Goal: Book appointment/travel/reservation

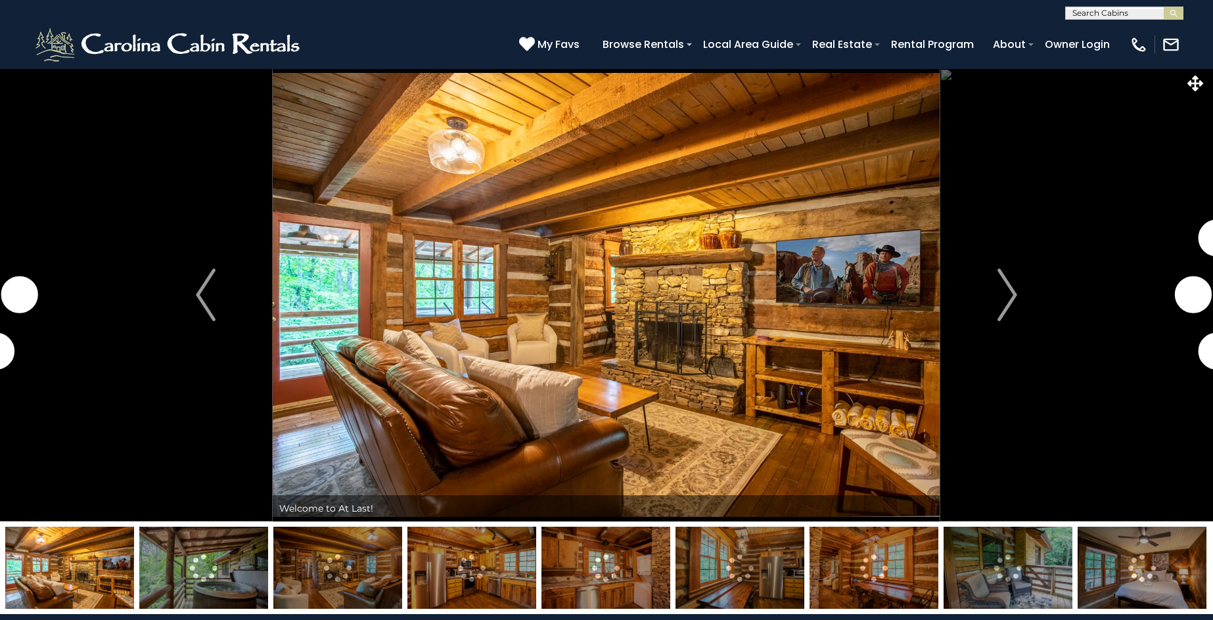
click at [338, 588] on img at bounding box center [337, 568] width 129 height 82
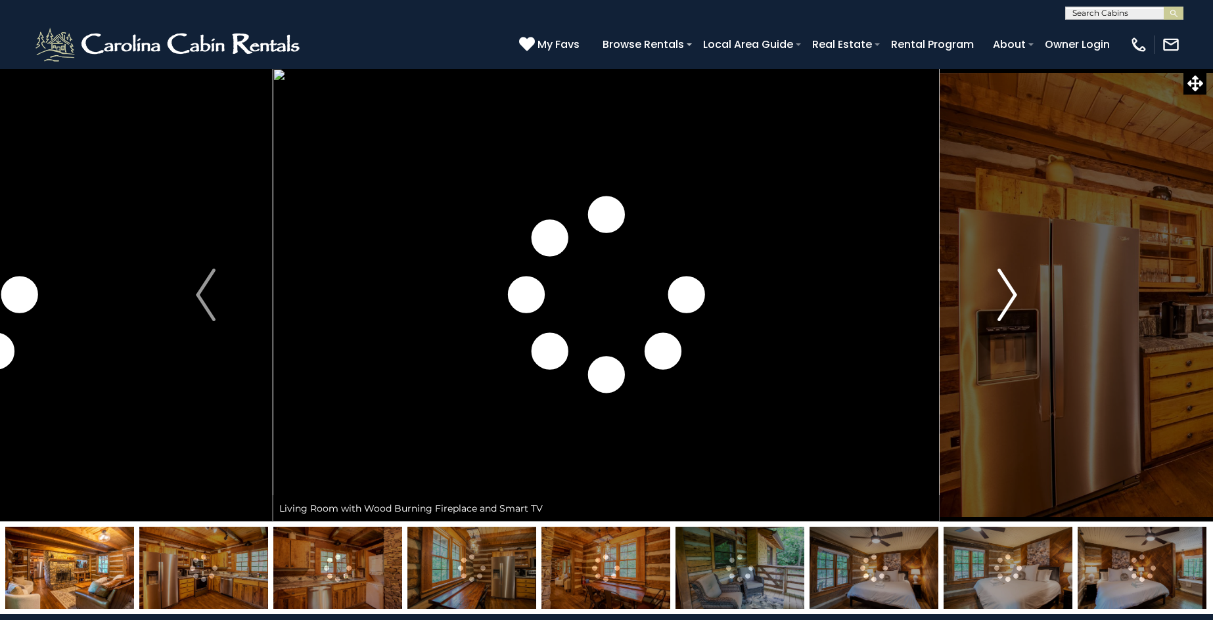
scroll to position [592, 0]
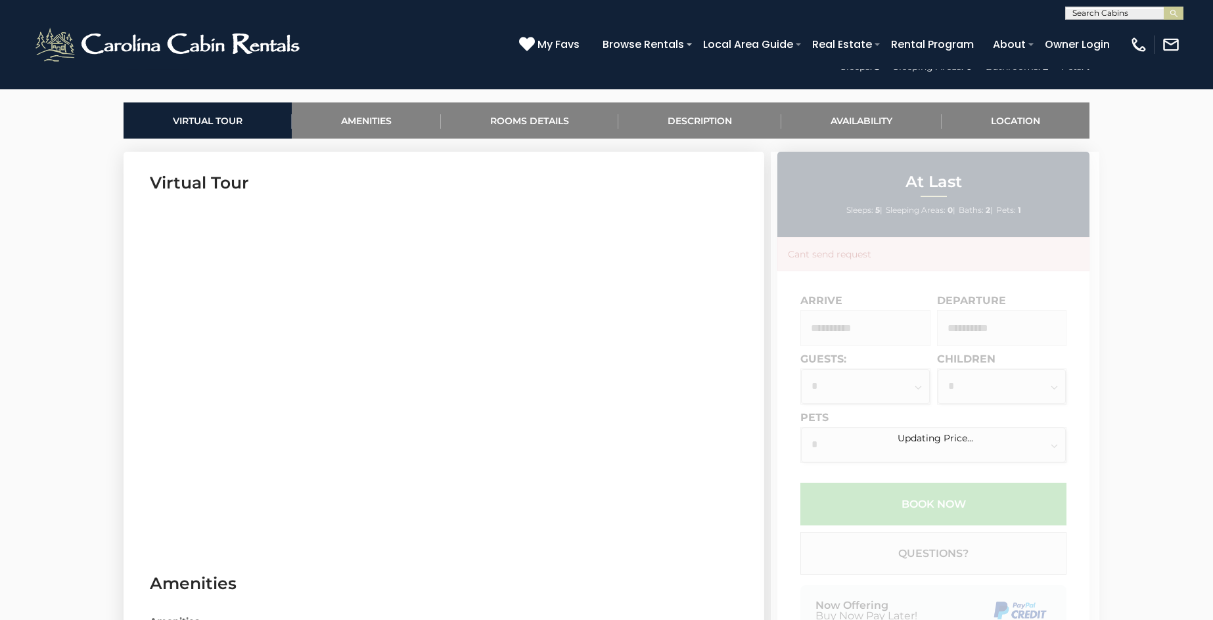
click at [1004, 292] on div "Updating Price..." at bounding box center [935, 419] width 329 height 534
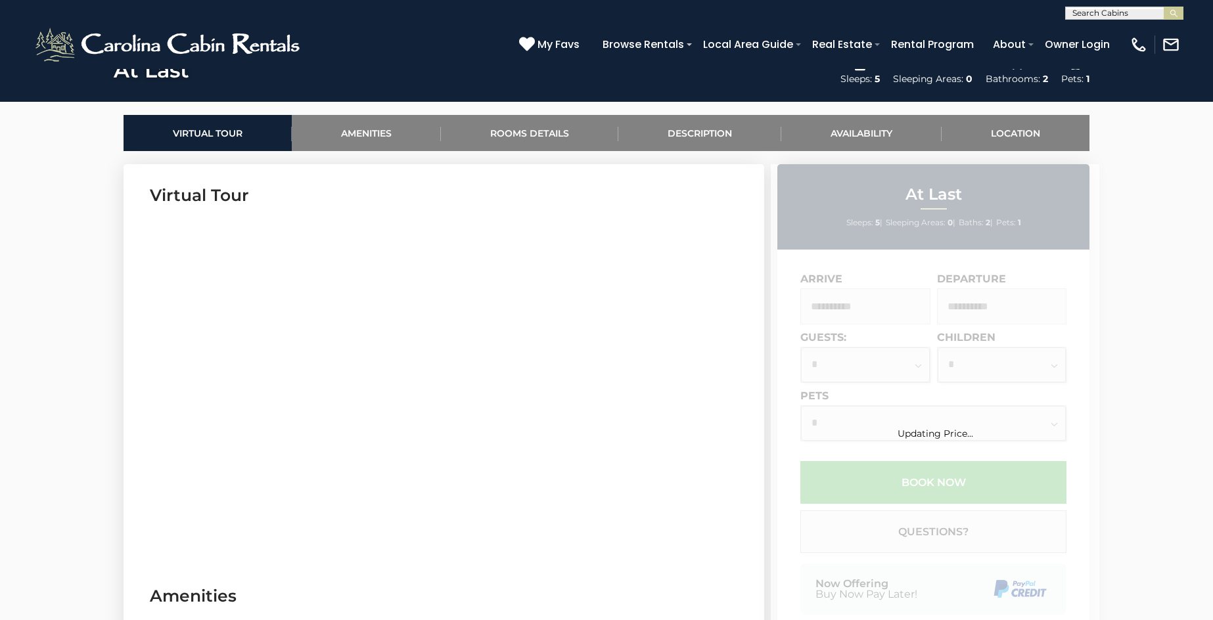
scroll to position [592, 0]
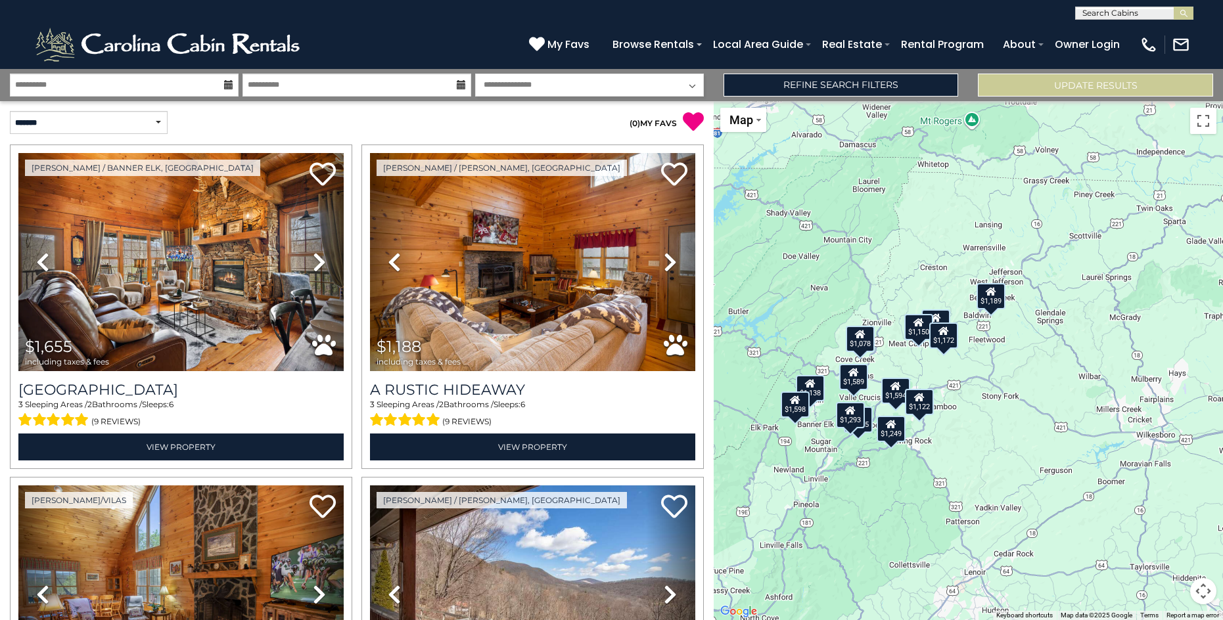
drag, startPoint x: 1066, startPoint y: 321, endPoint x: 890, endPoint y: 377, distance: 185.0
click at [890, 377] on div "$1,655 $1,188 $1,589 $1,150 $1,293 $1,078 $1,172 $1,189 $1,249 $1,138 $1,598 $1…" at bounding box center [968, 360] width 509 height 519
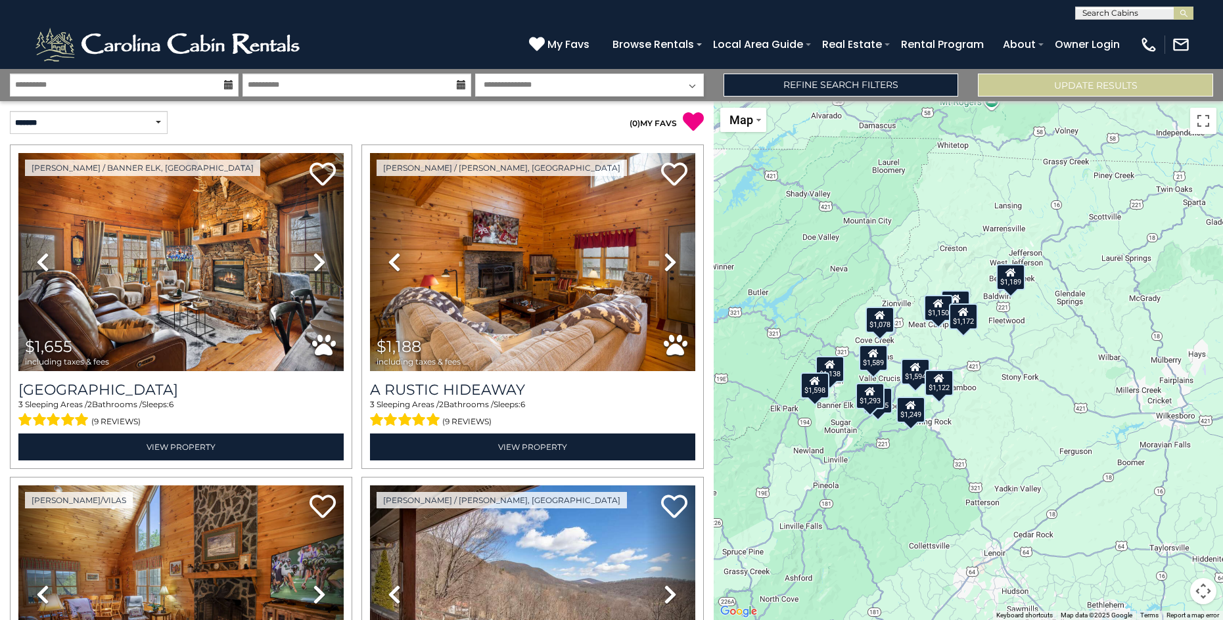
drag, startPoint x: 1139, startPoint y: 301, endPoint x: 1160, endPoint y: 279, distance: 30.2
click at [1160, 279] on div "$1,655 $1,188 $1,589 $1,150 $1,293 $1,078 $1,172 $1,189 $1,249 $1,138 $1,598 $1…" at bounding box center [968, 360] width 509 height 519
click at [159, 122] on select "**********" at bounding box center [89, 122] width 158 height 23
select select "*********"
click at [10, 111] on select "**********" at bounding box center [89, 122] width 158 height 23
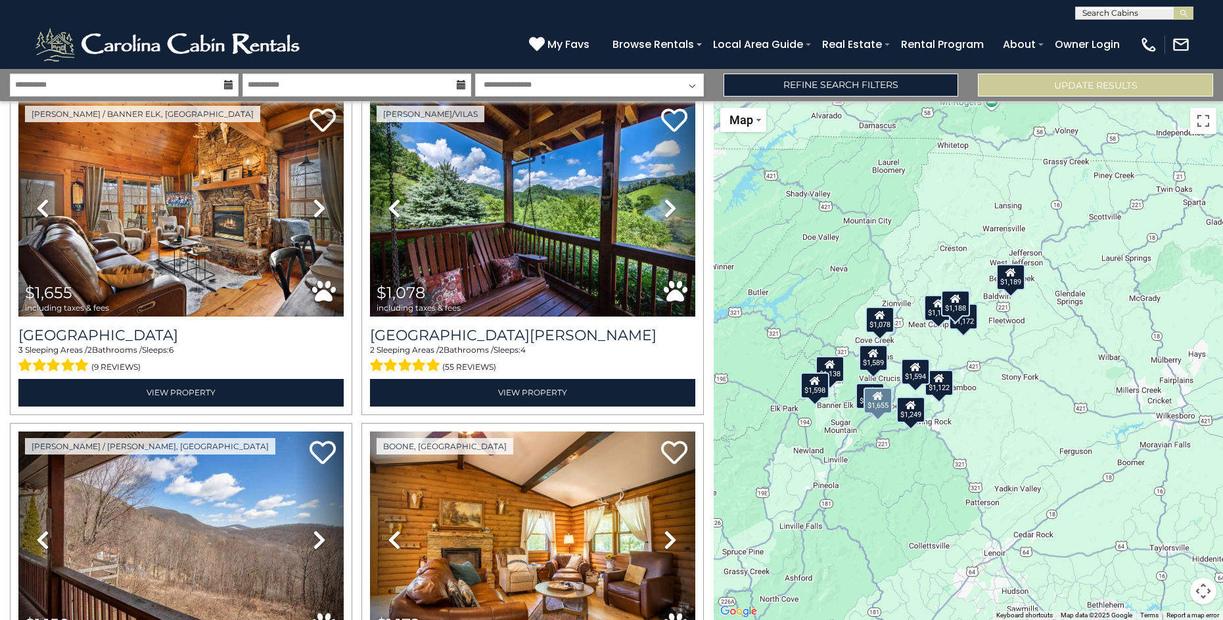
scroll to position [394, 0]
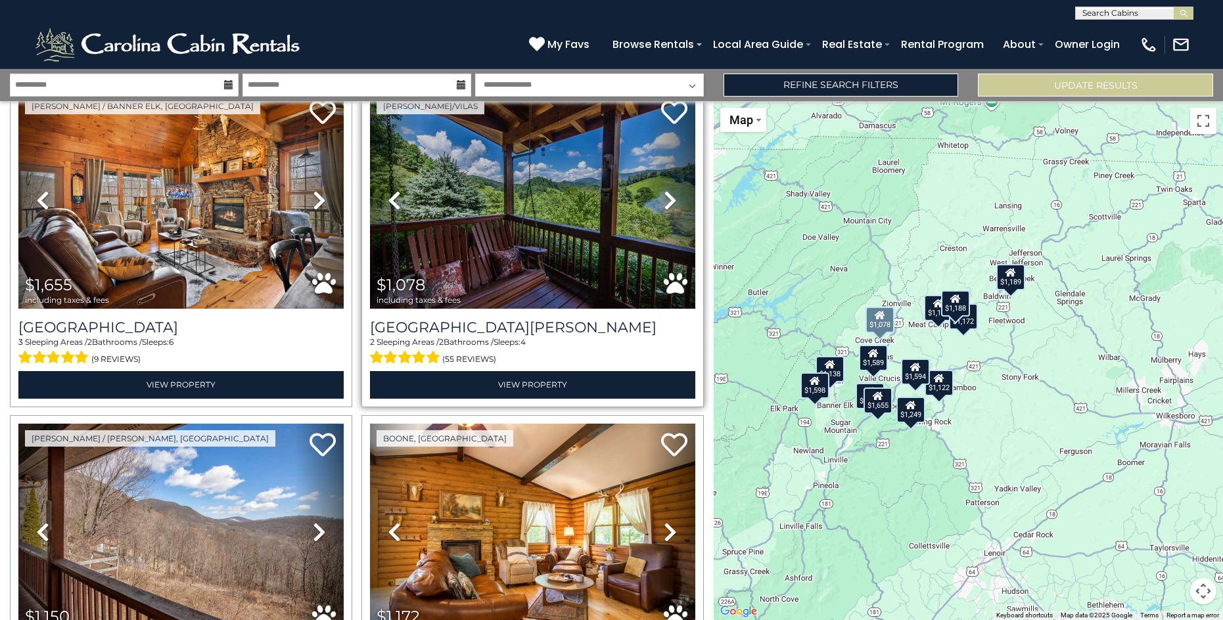
click at [664, 197] on icon at bounding box center [670, 200] width 13 height 21
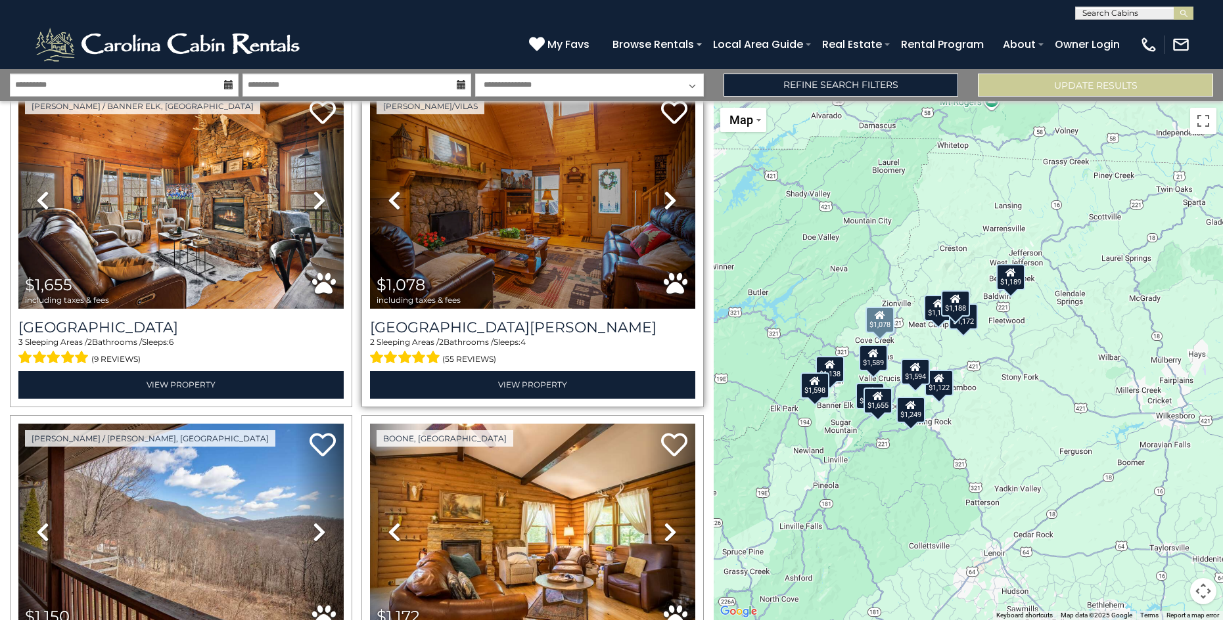
click at [664, 197] on icon at bounding box center [670, 200] width 13 height 21
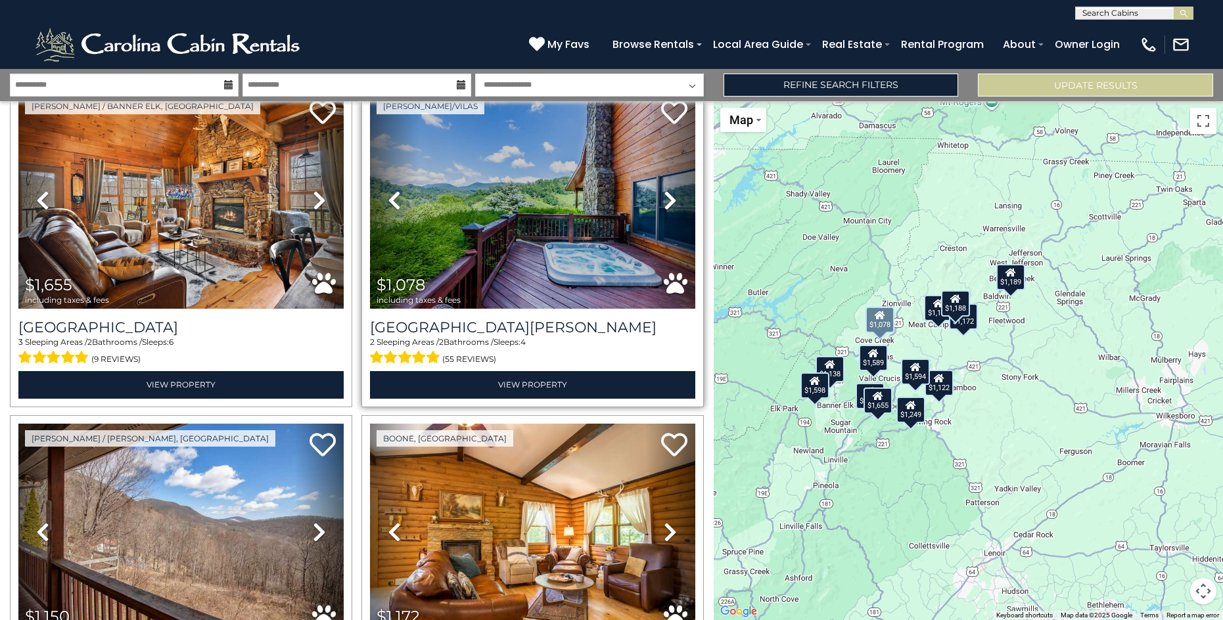
click at [664, 197] on icon at bounding box center [670, 200] width 13 height 21
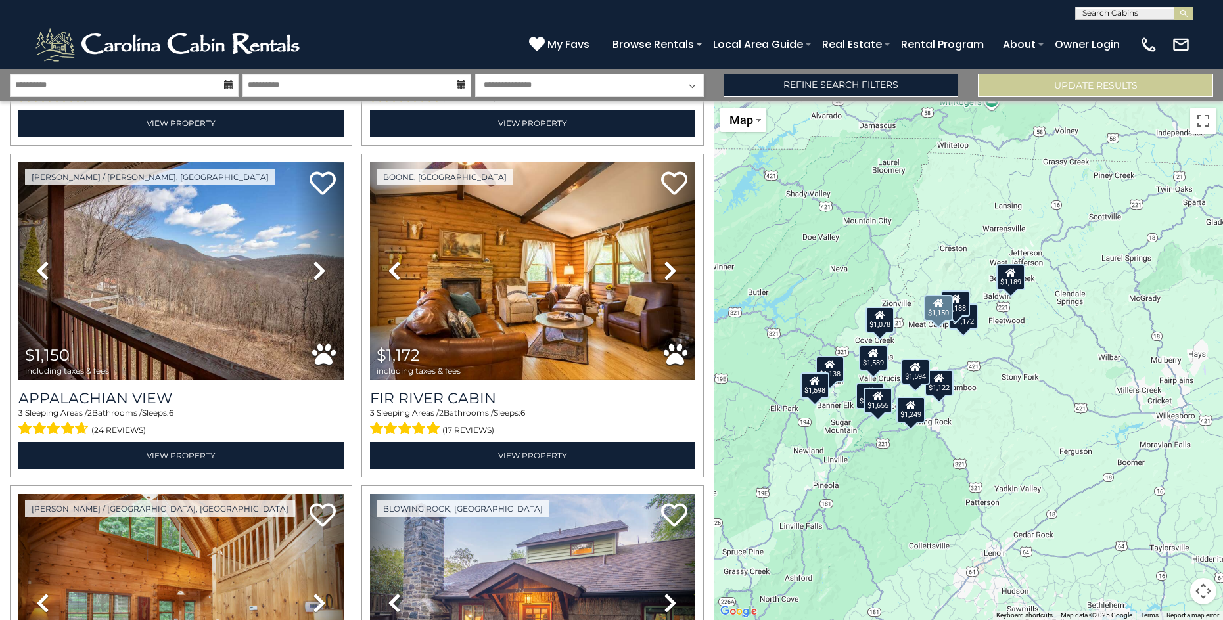
scroll to position [657, 0]
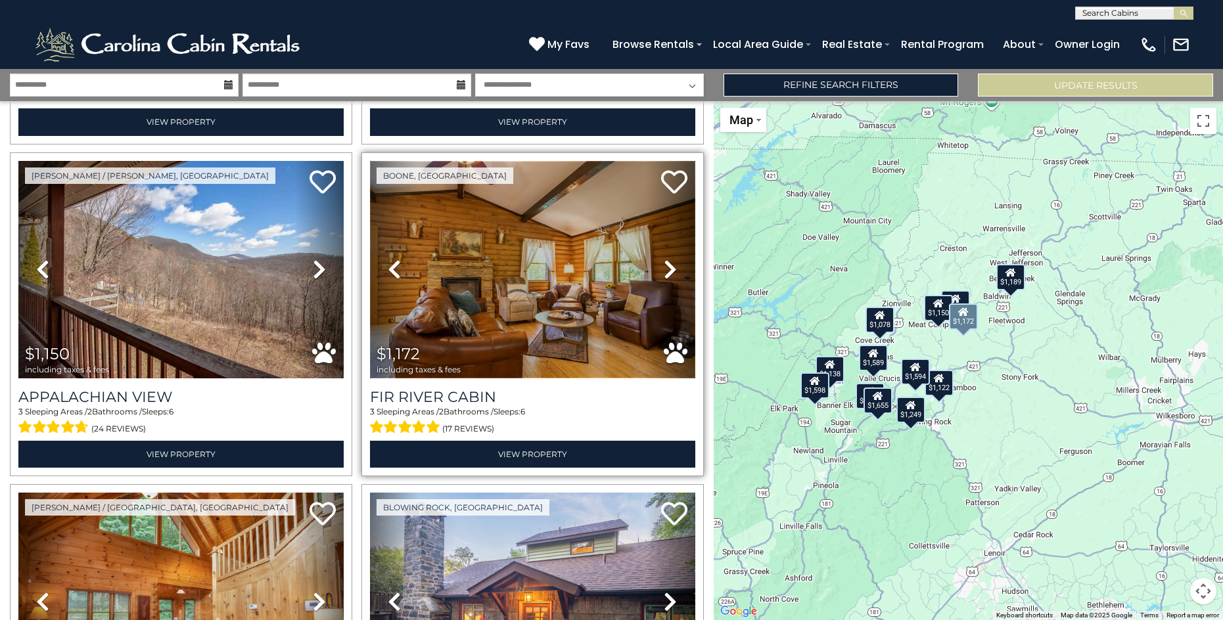
click at [529, 273] on img at bounding box center [532, 270] width 325 height 218
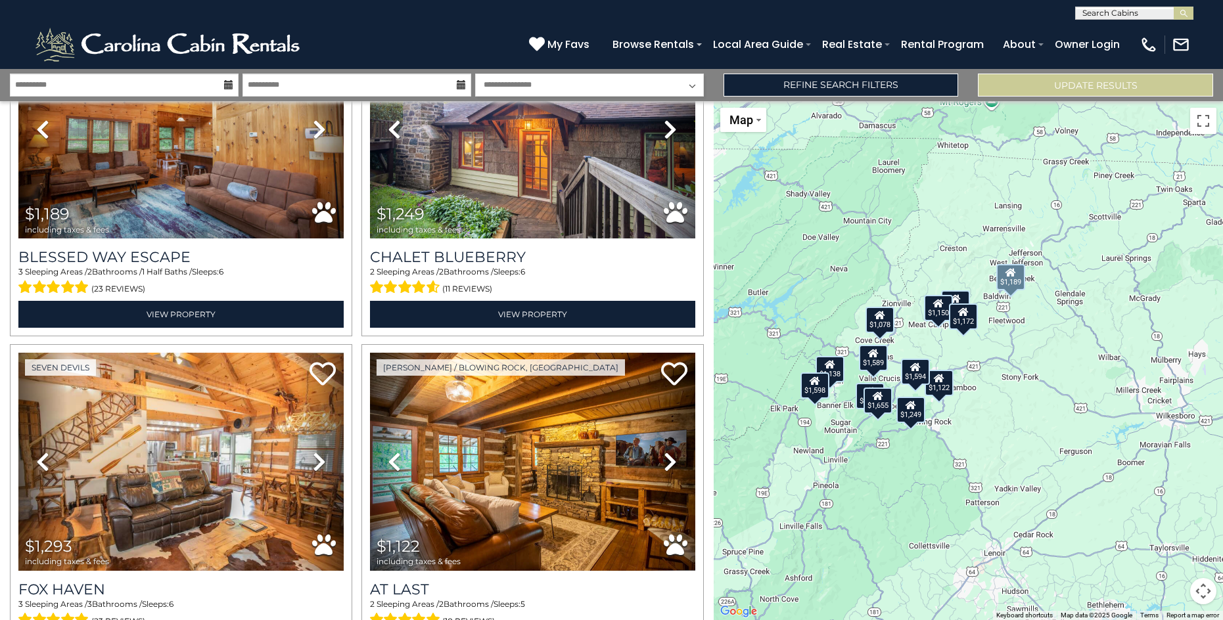
scroll to position [1249, 0]
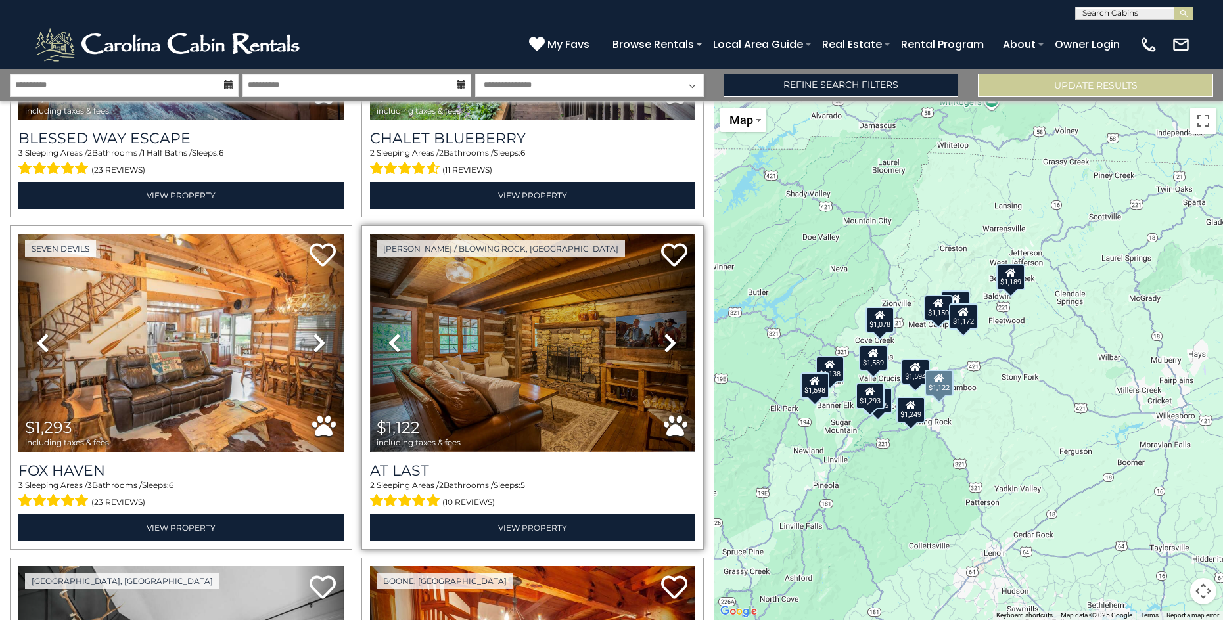
click at [471, 347] on img at bounding box center [532, 343] width 325 height 218
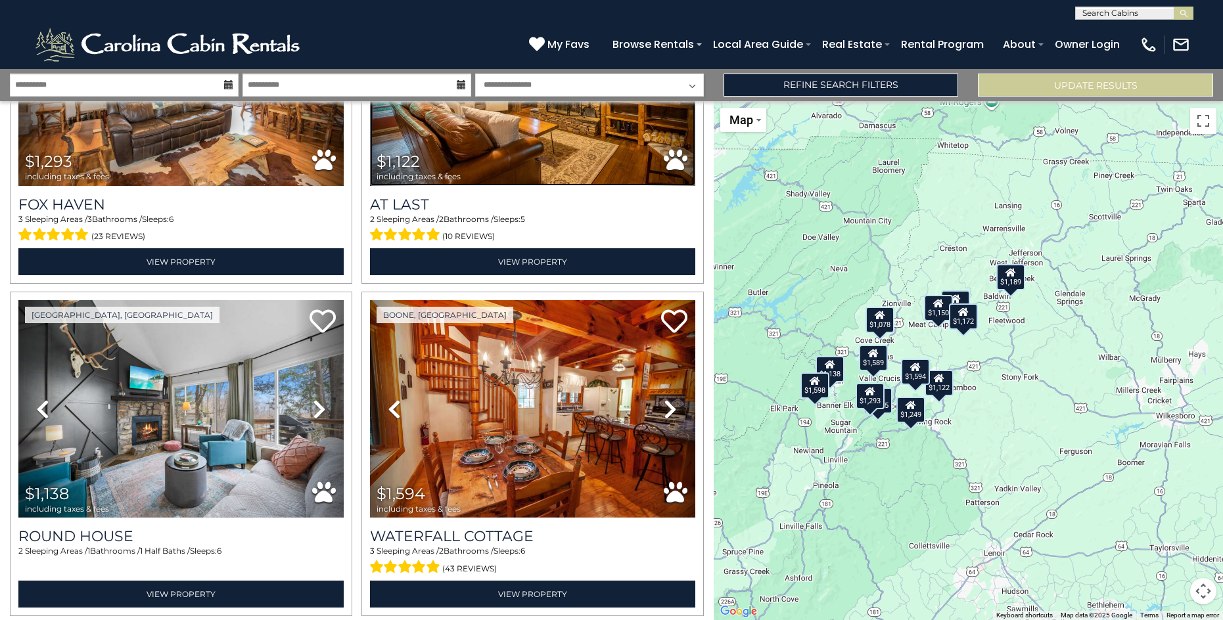
scroll to position [1487, 0]
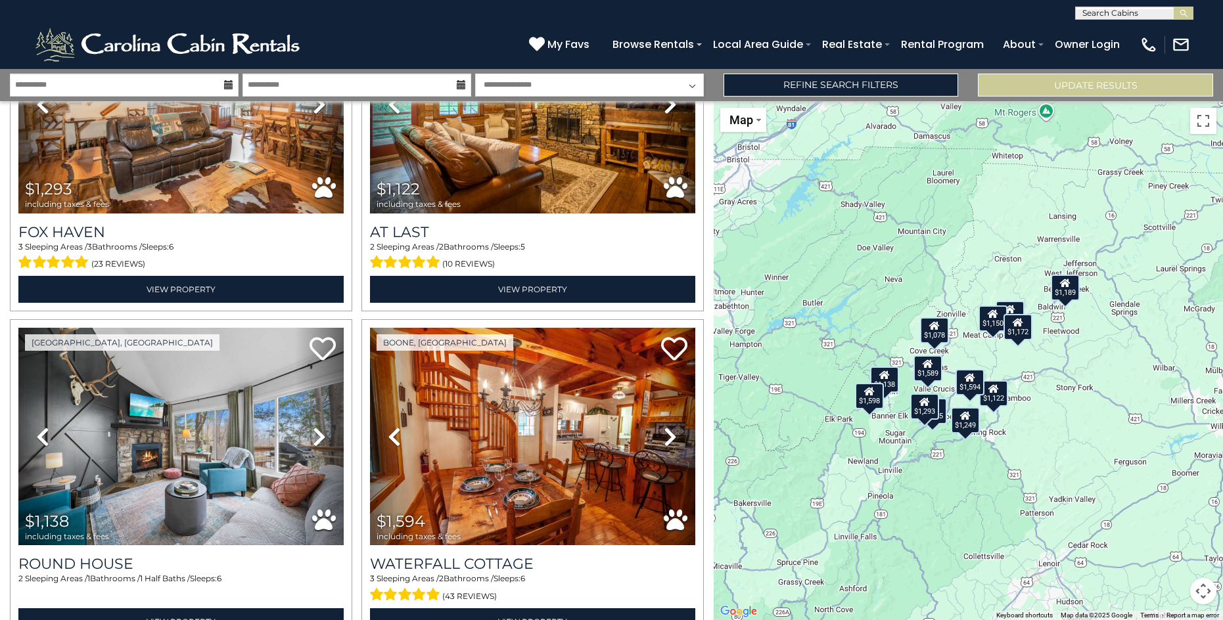
drag, startPoint x: 997, startPoint y: 318, endPoint x: 1054, endPoint y: 329, distance: 58.3
click at [1054, 329] on div "$1,188 $1,589 $1,655 $1,078 $1,150 $1,172 $1,189 $1,249 $1,293 $1,122 $1,138 $1…" at bounding box center [968, 360] width 509 height 519
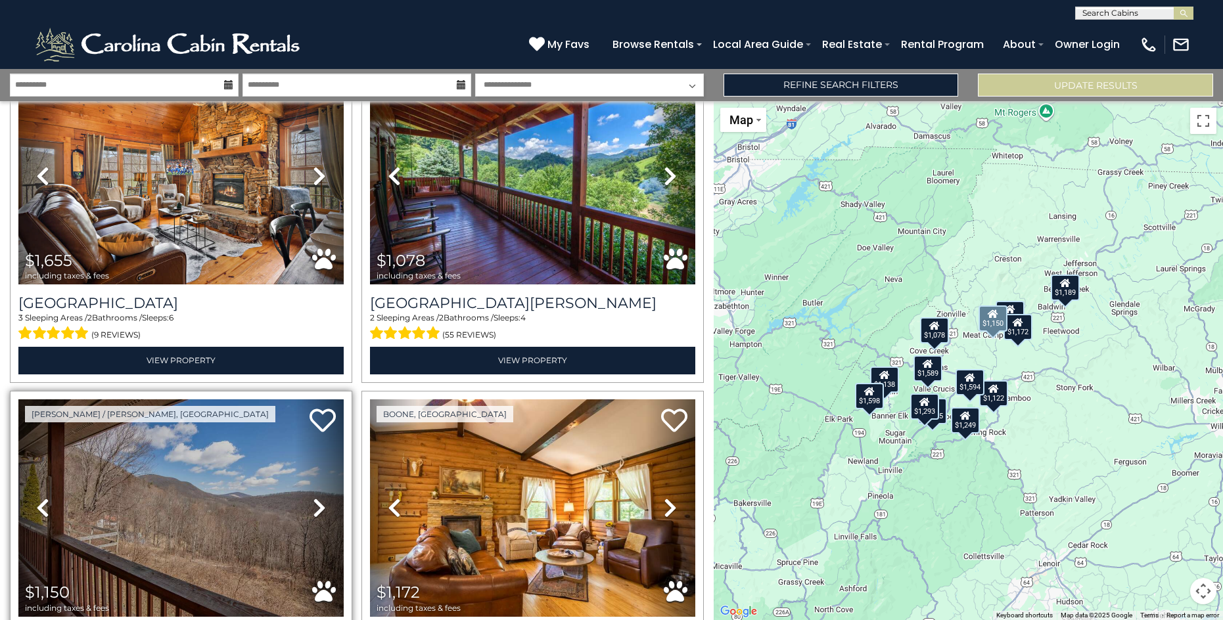
scroll to position [370, 0]
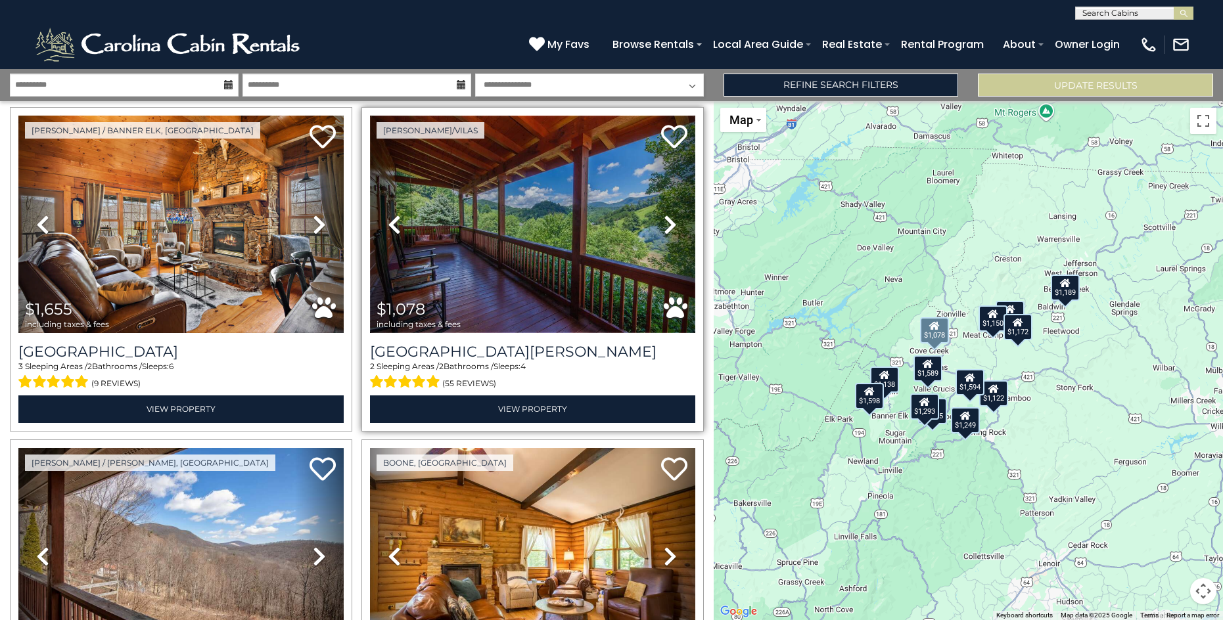
click at [530, 253] on img at bounding box center [532, 225] width 325 height 218
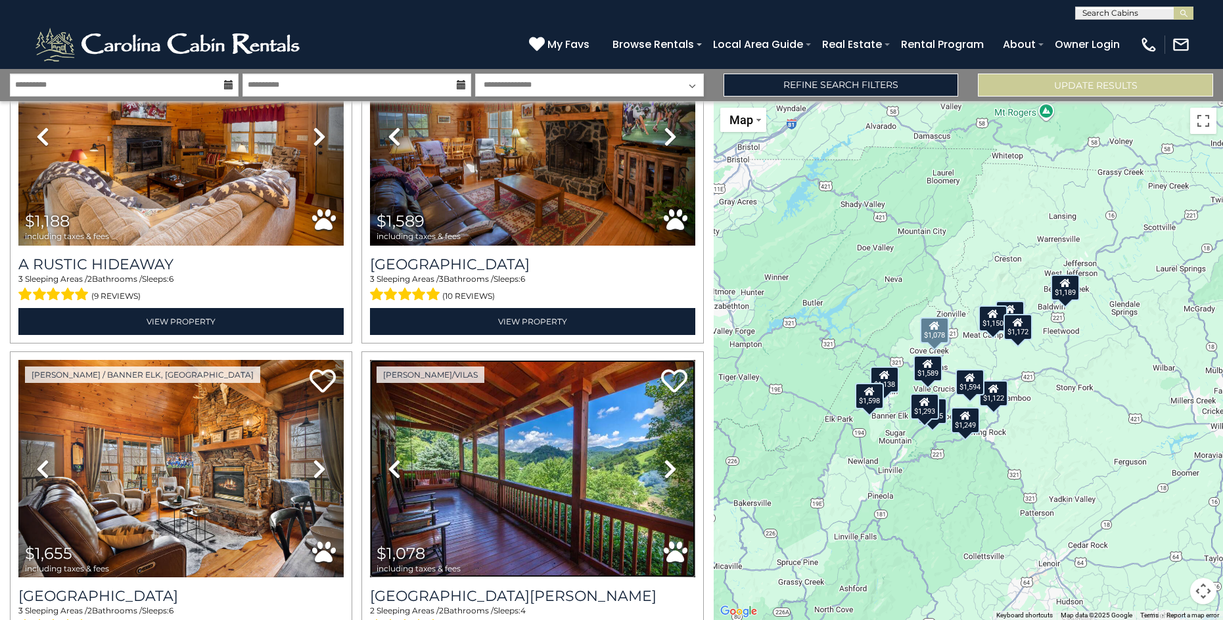
scroll to position [0, 0]
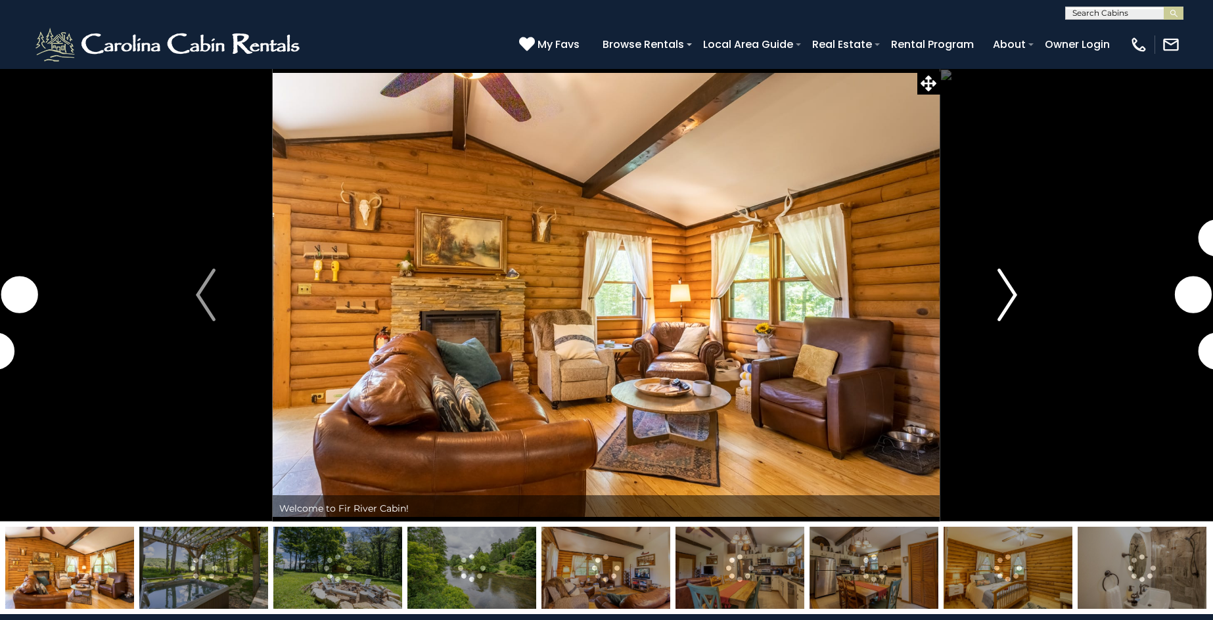
click at [1010, 295] on img "Next" at bounding box center [1008, 295] width 20 height 53
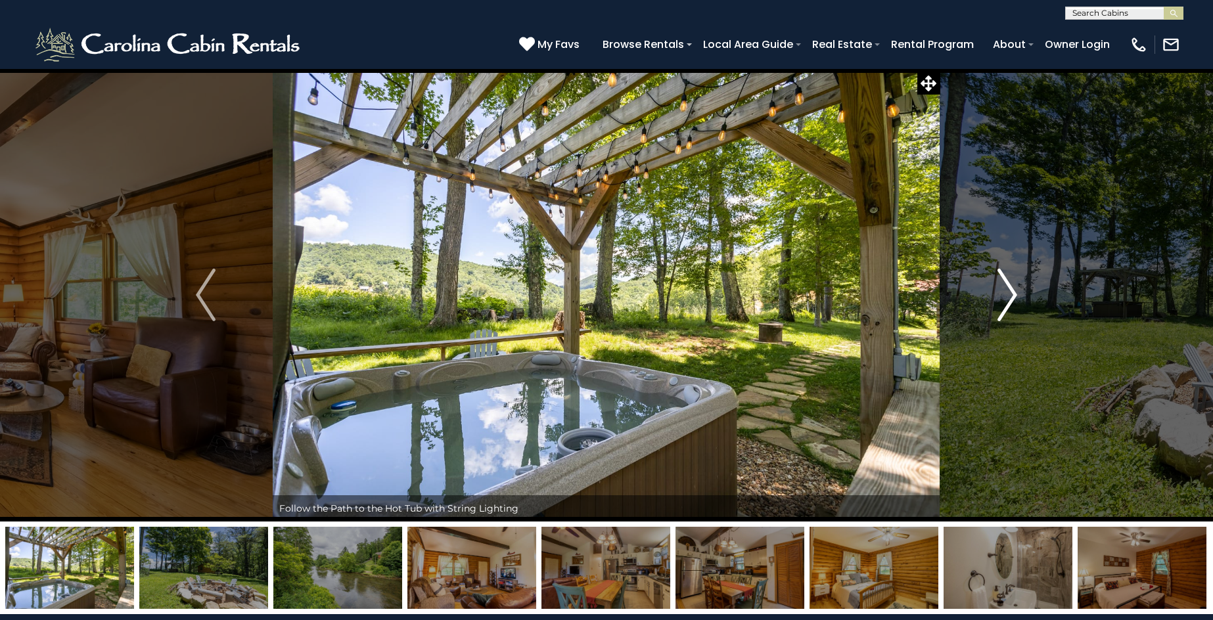
click at [1010, 295] on img "Next" at bounding box center [1008, 295] width 20 height 53
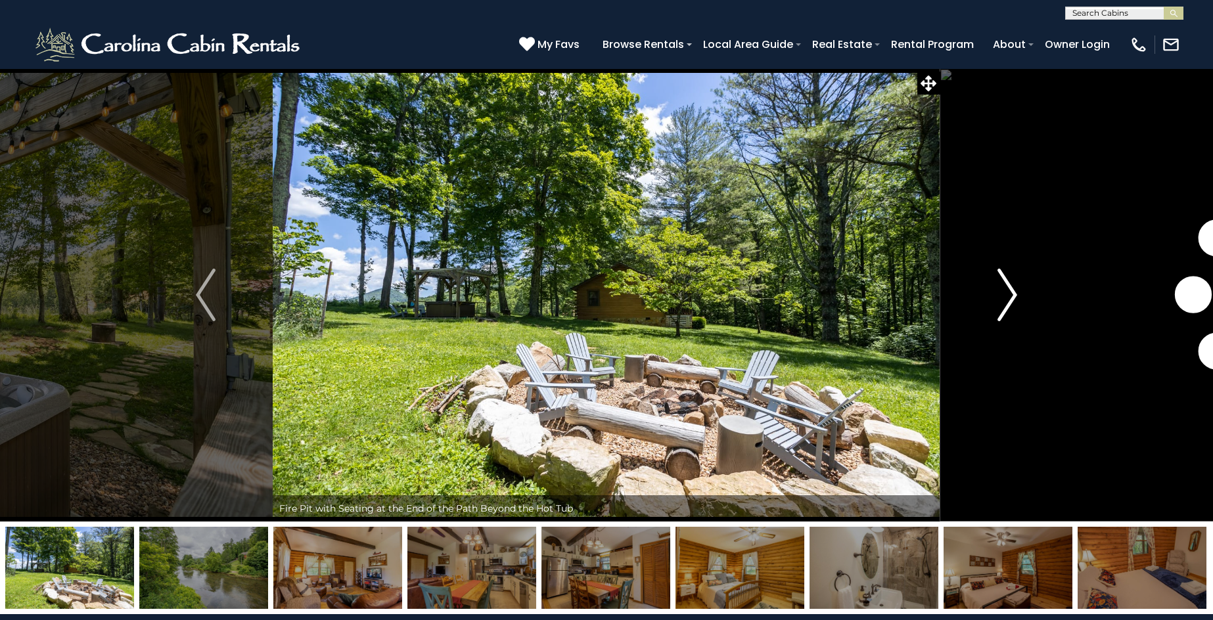
click at [1010, 295] on img "Next" at bounding box center [1008, 295] width 20 height 53
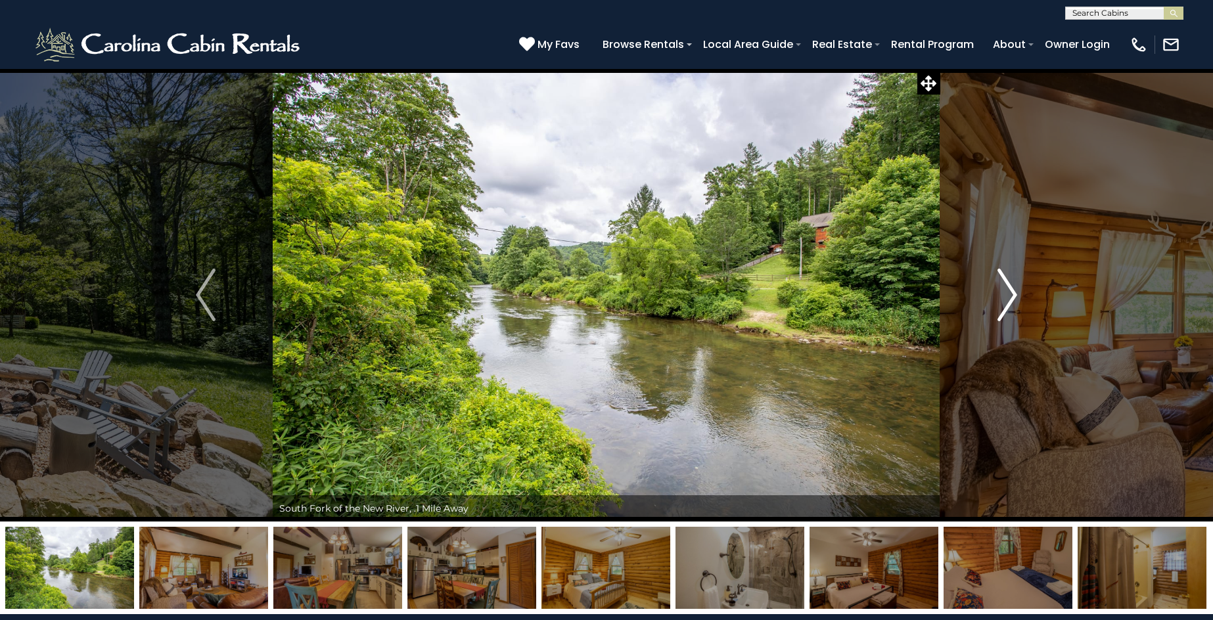
click at [1010, 295] on img "Next" at bounding box center [1008, 295] width 20 height 53
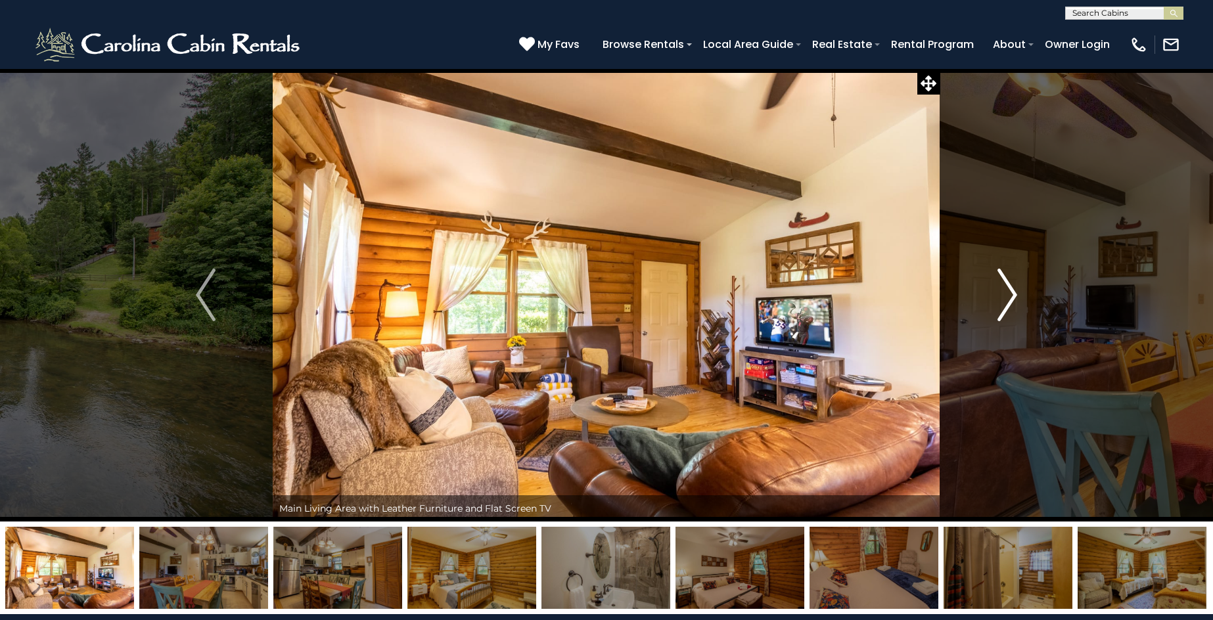
click at [1010, 295] on img "Next" at bounding box center [1008, 295] width 20 height 53
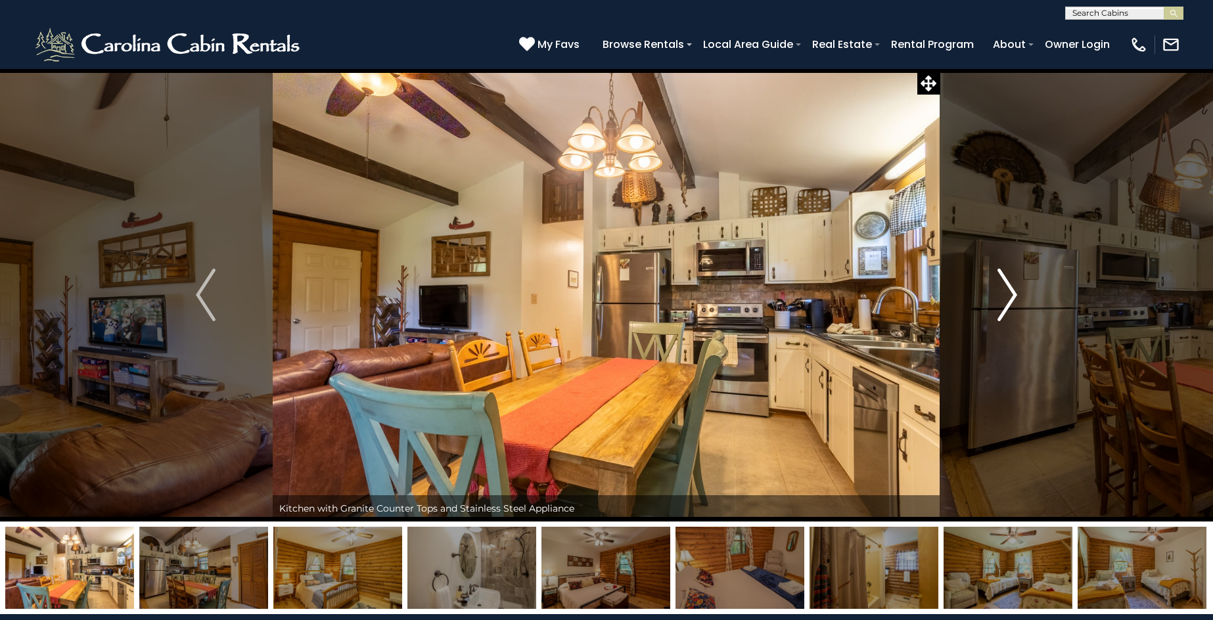
click at [1010, 295] on img "Next" at bounding box center [1008, 295] width 20 height 53
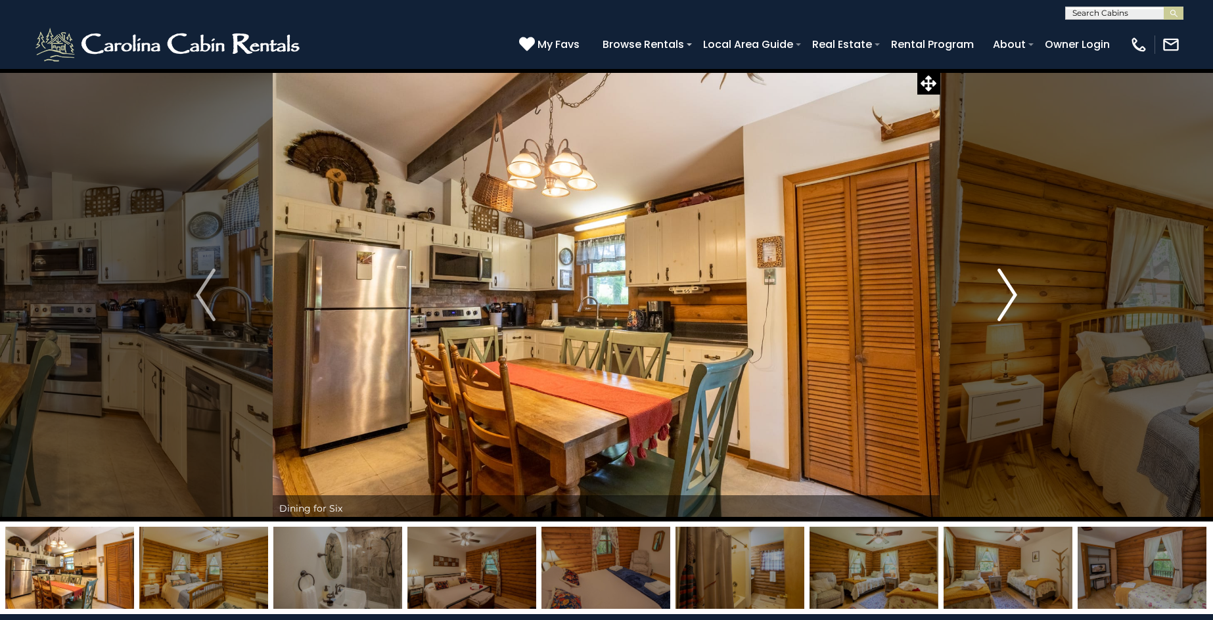
click at [1010, 295] on img "Next" at bounding box center [1008, 295] width 20 height 53
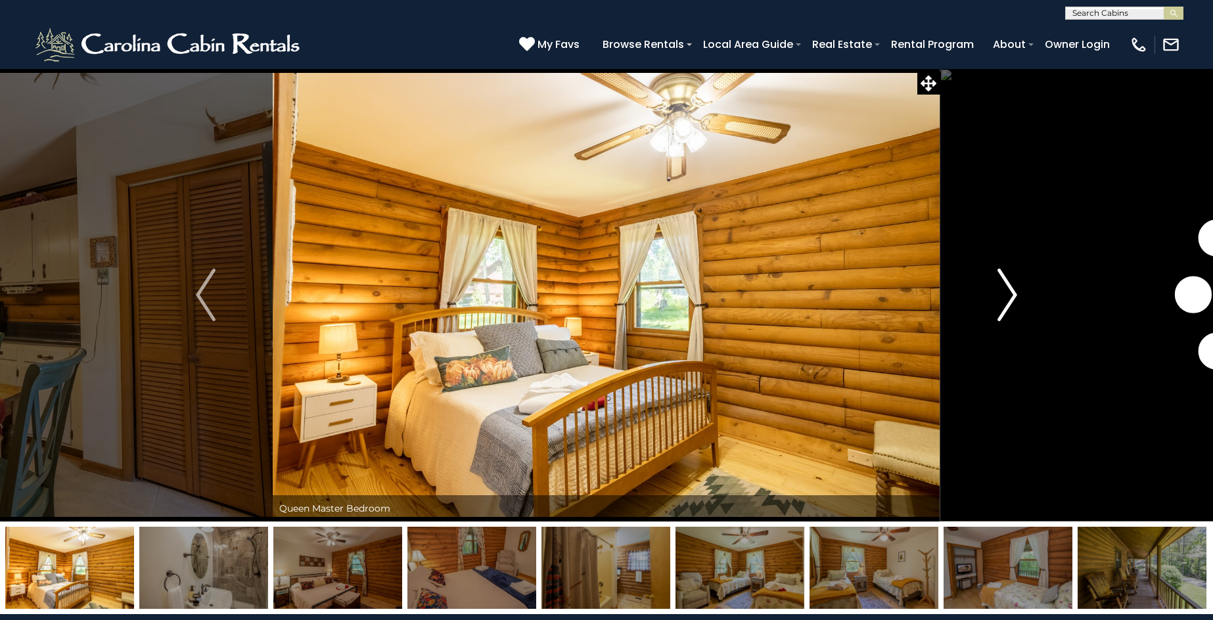
click at [1010, 295] on img "Next" at bounding box center [1008, 295] width 20 height 53
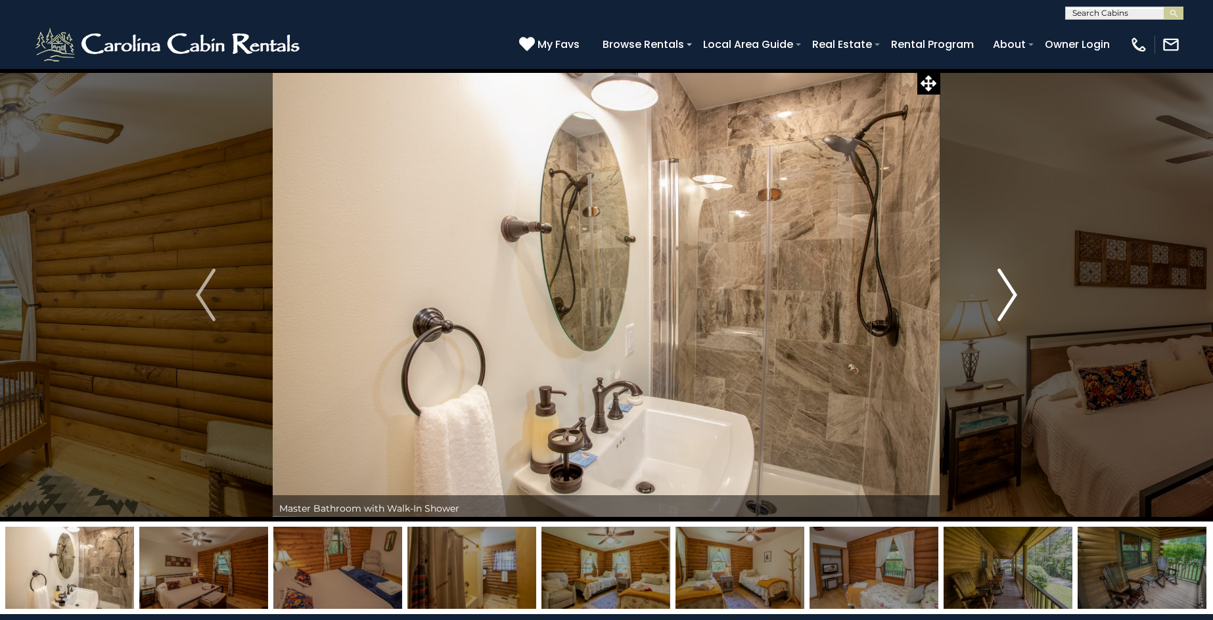
click at [1010, 295] on img "Next" at bounding box center [1008, 295] width 20 height 53
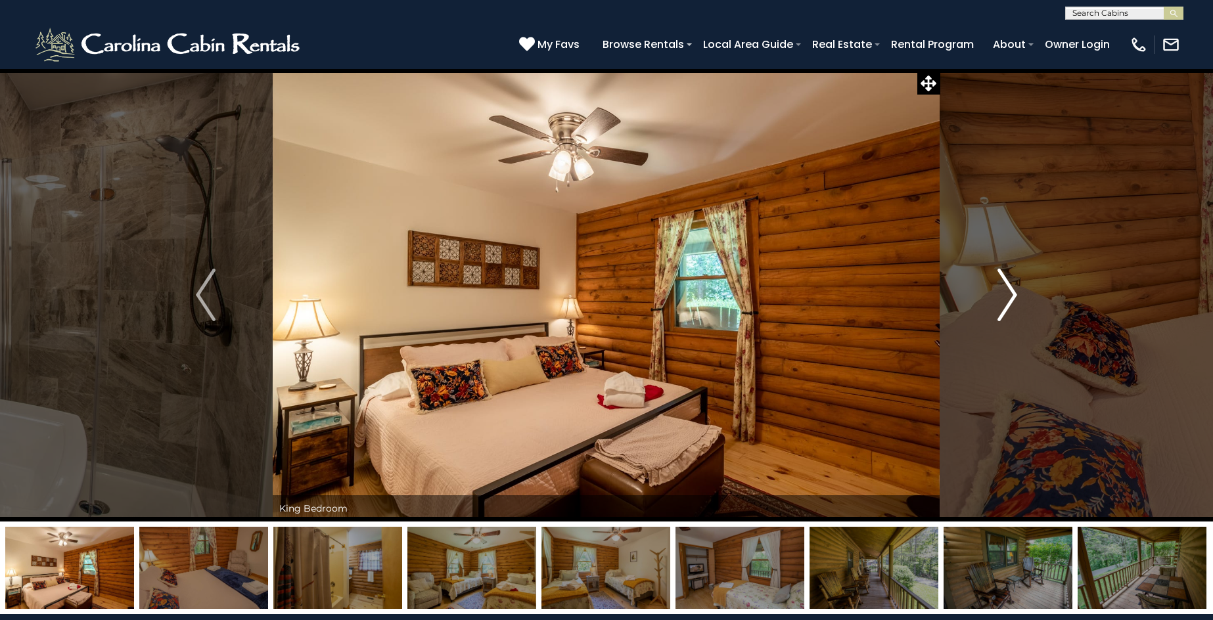
click at [1010, 295] on img "Next" at bounding box center [1008, 295] width 20 height 53
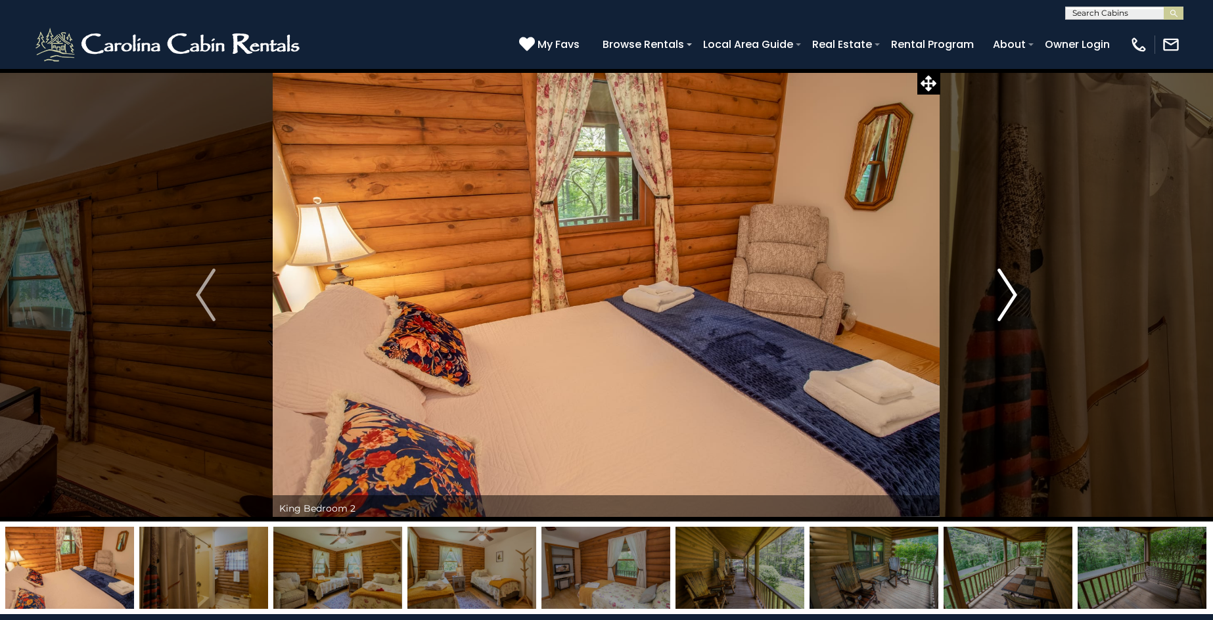
click at [1010, 295] on img "Next" at bounding box center [1008, 295] width 20 height 53
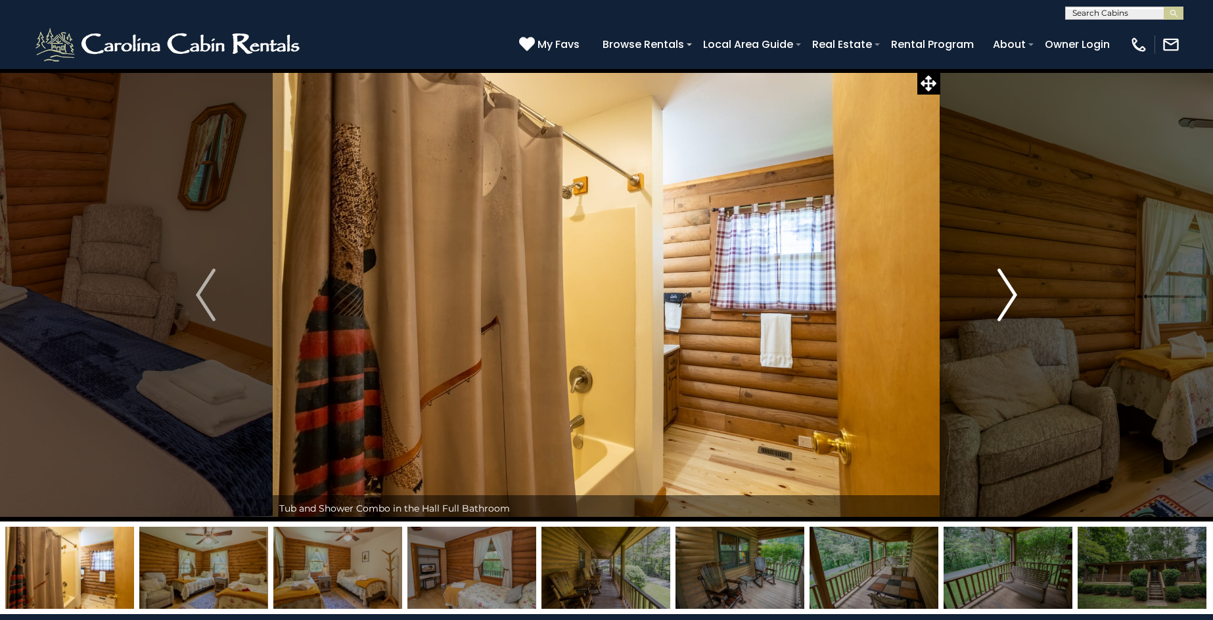
click at [1010, 295] on img "Next" at bounding box center [1008, 295] width 20 height 53
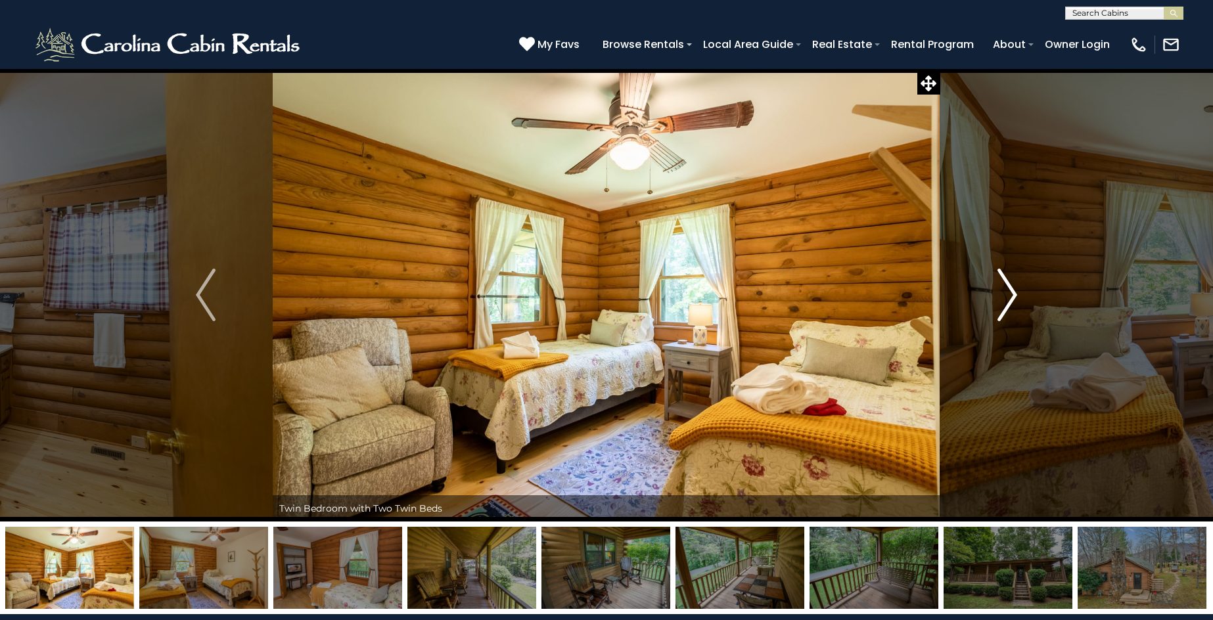
click at [1010, 295] on img "Next" at bounding box center [1008, 295] width 20 height 53
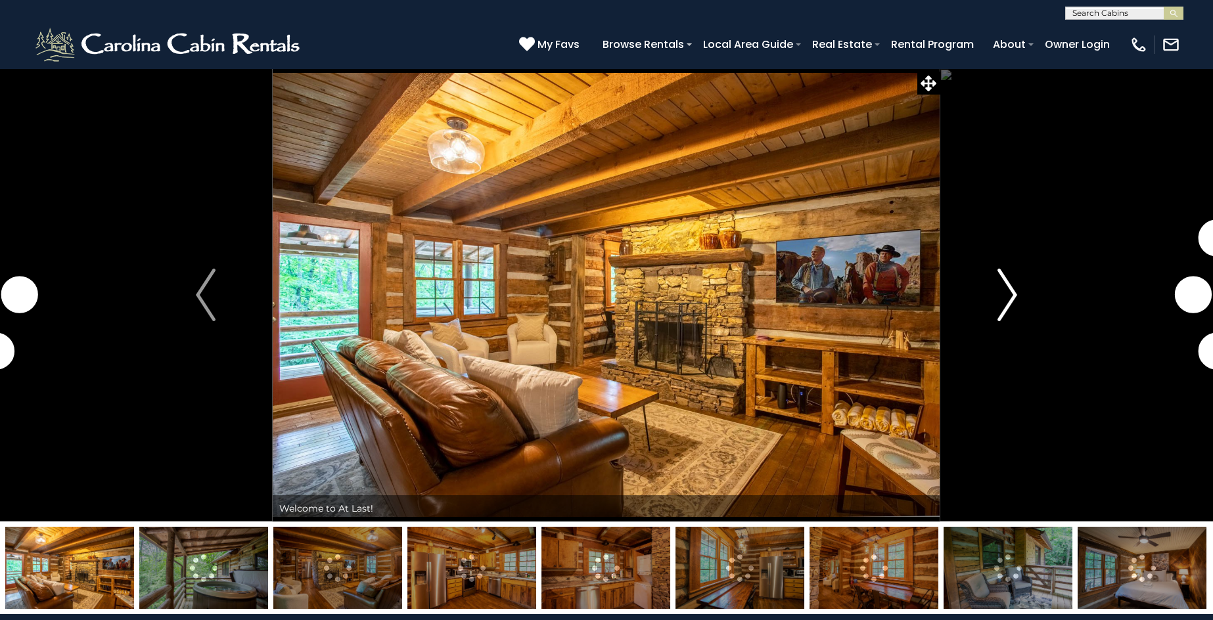
click at [1009, 295] on img "Next" at bounding box center [1008, 295] width 20 height 53
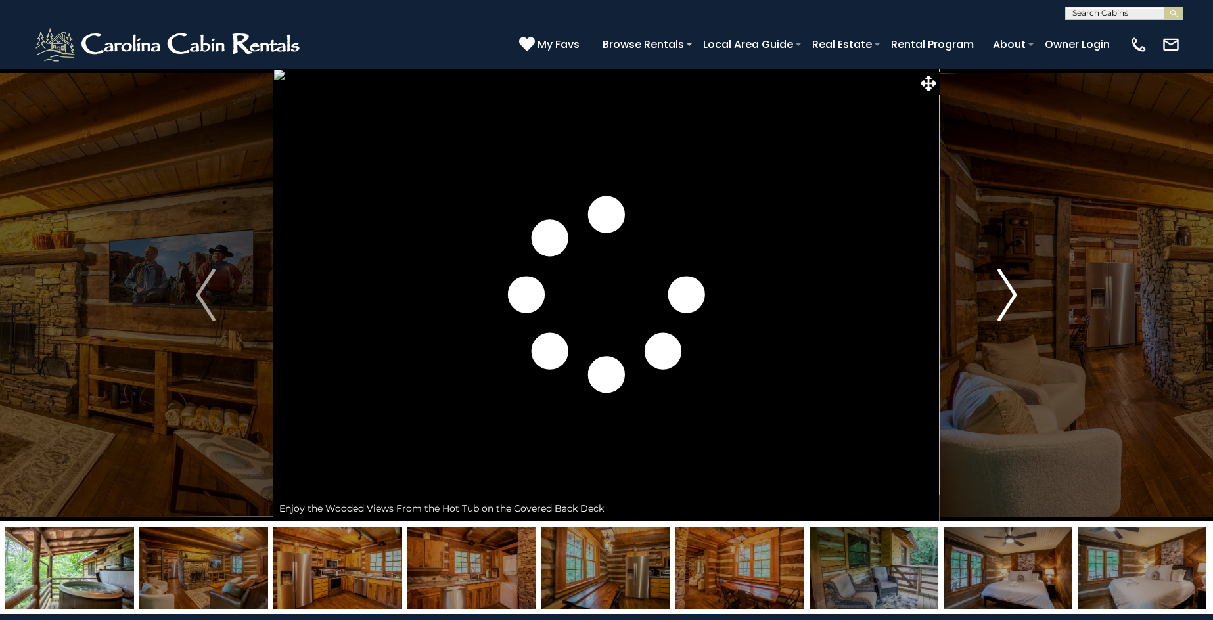
click at [1009, 295] on img "Next" at bounding box center [1008, 295] width 20 height 53
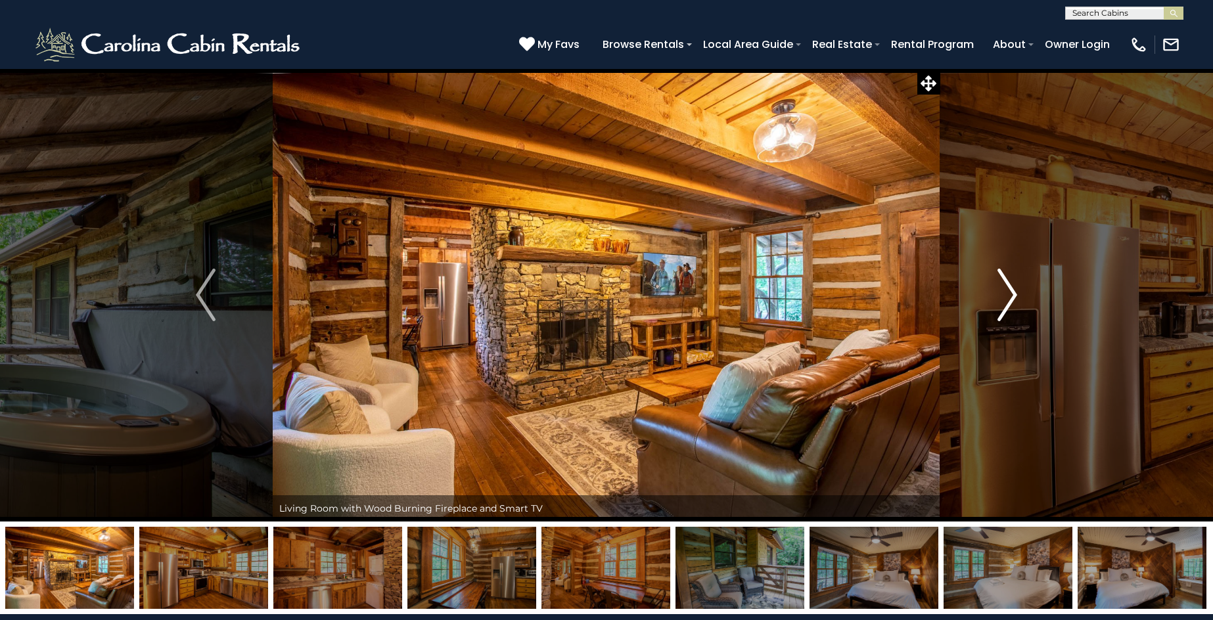
click at [1009, 295] on img "Next" at bounding box center [1008, 295] width 20 height 53
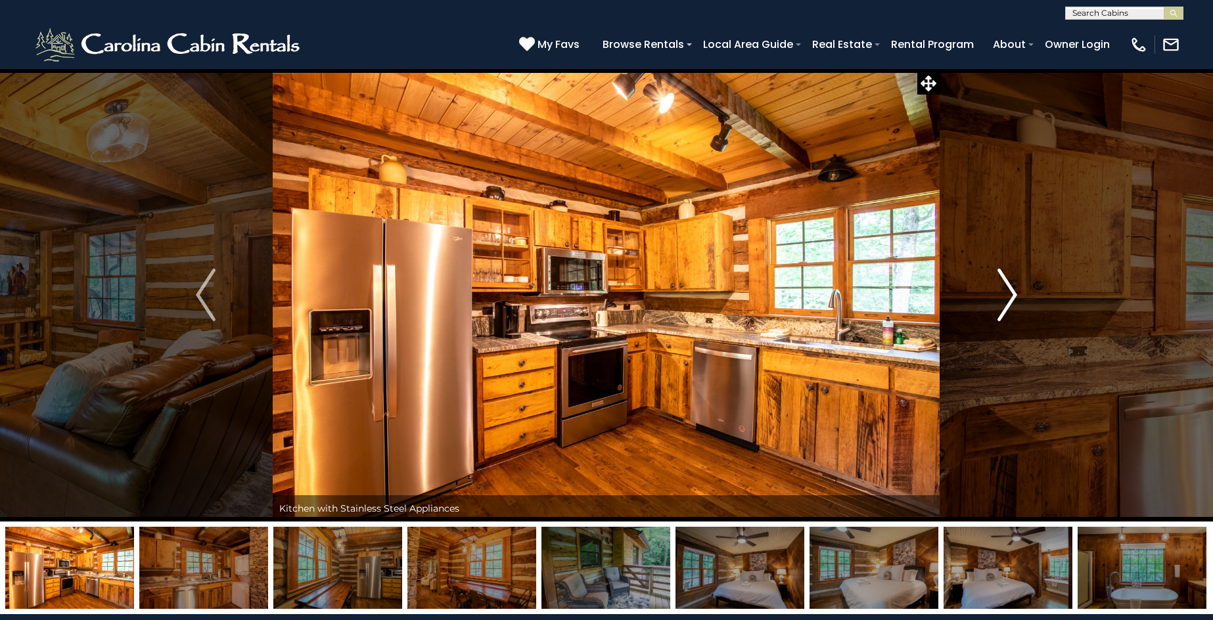
click at [1009, 295] on img "Next" at bounding box center [1008, 295] width 20 height 53
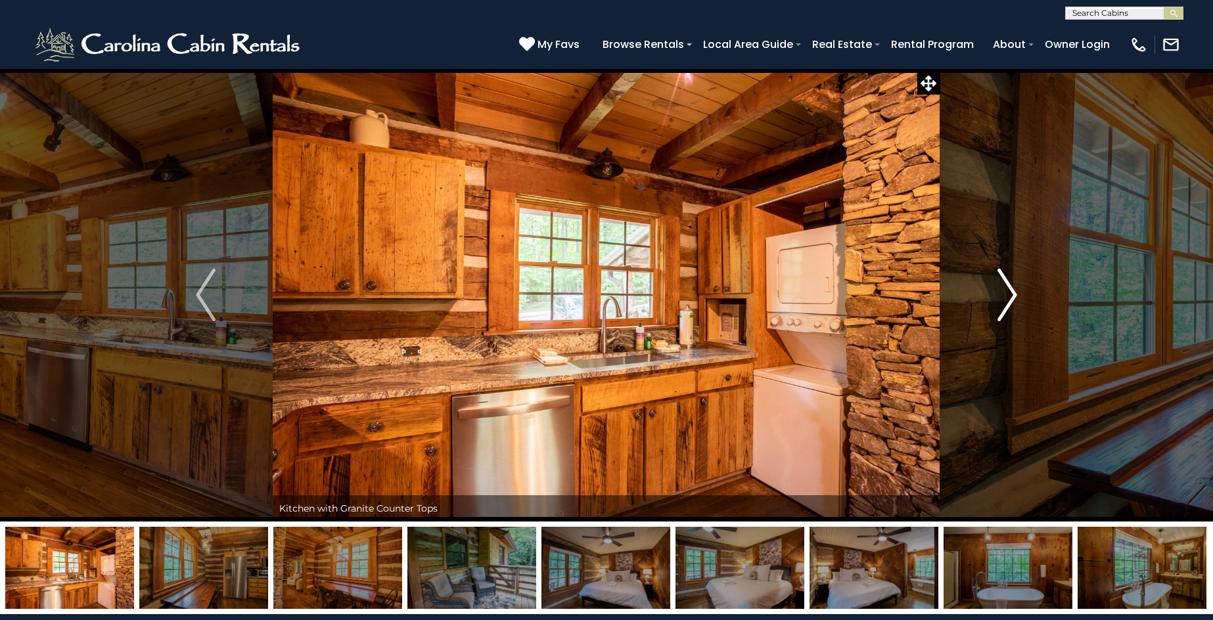
click at [1009, 295] on img "Next" at bounding box center [1008, 295] width 20 height 53
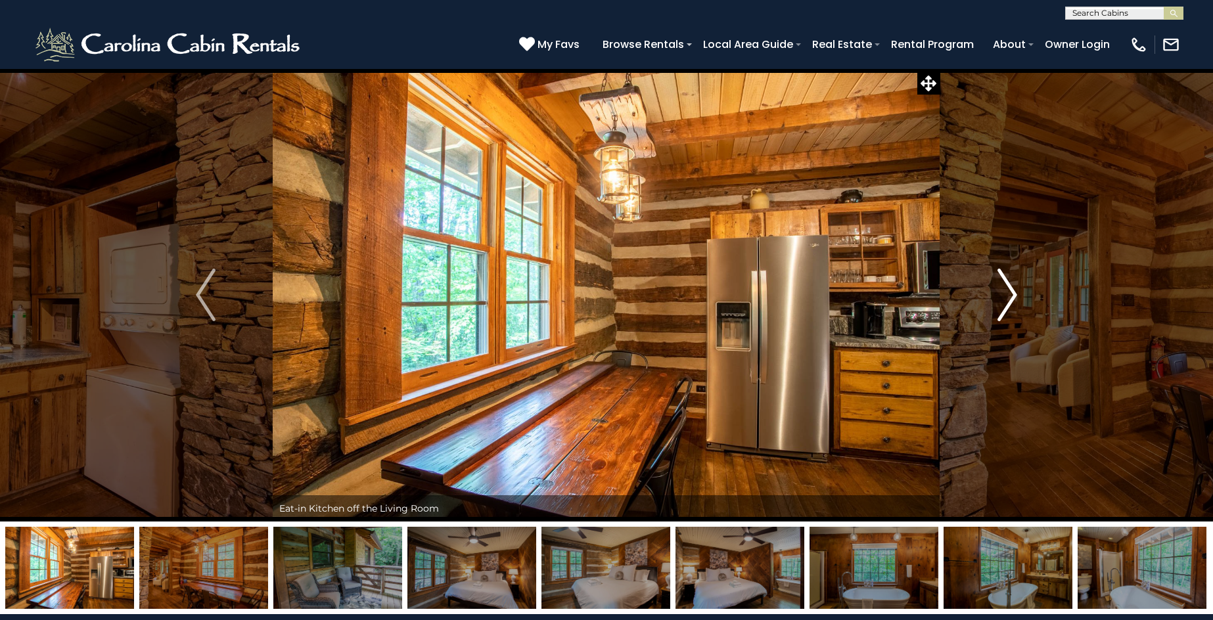
click at [1009, 295] on img "Next" at bounding box center [1008, 295] width 20 height 53
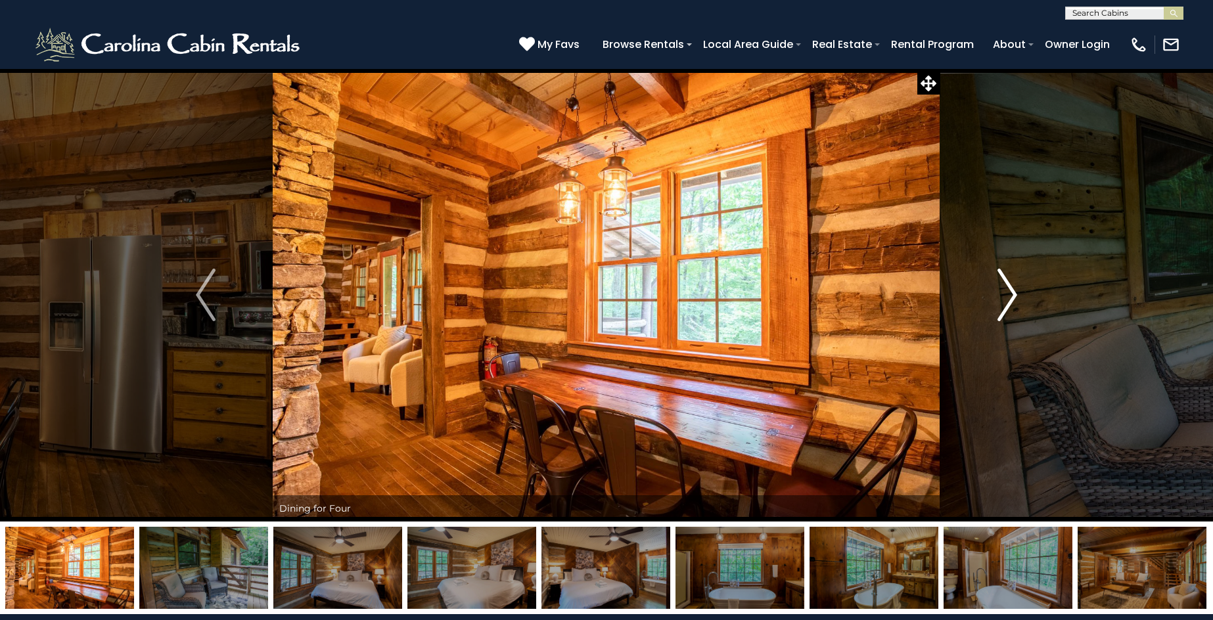
click at [1009, 295] on img "Next" at bounding box center [1008, 295] width 20 height 53
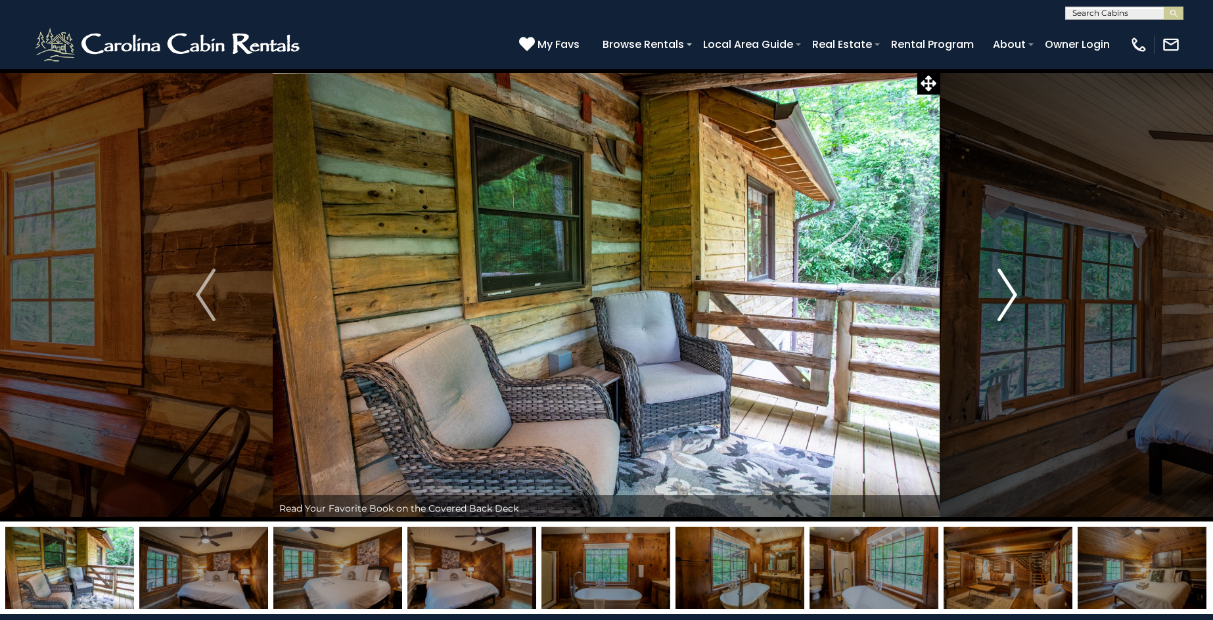
click at [1009, 295] on img "Next" at bounding box center [1008, 295] width 20 height 53
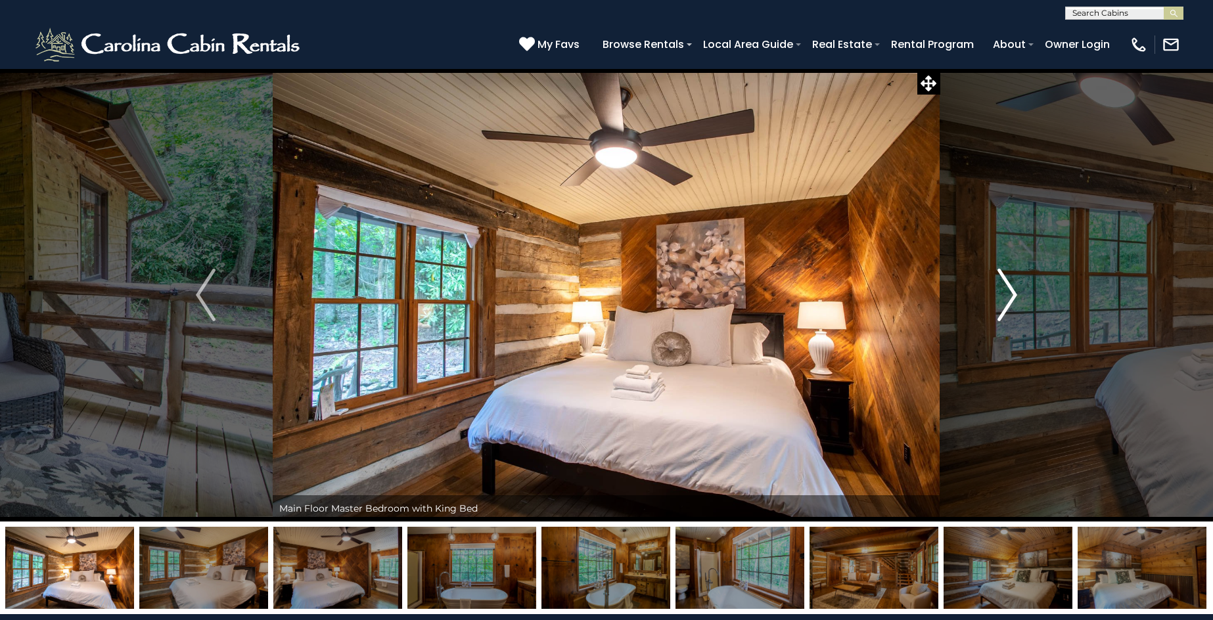
click at [1009, 295] on img "Next" at bounding box center [1008, 295] width 20 height 53
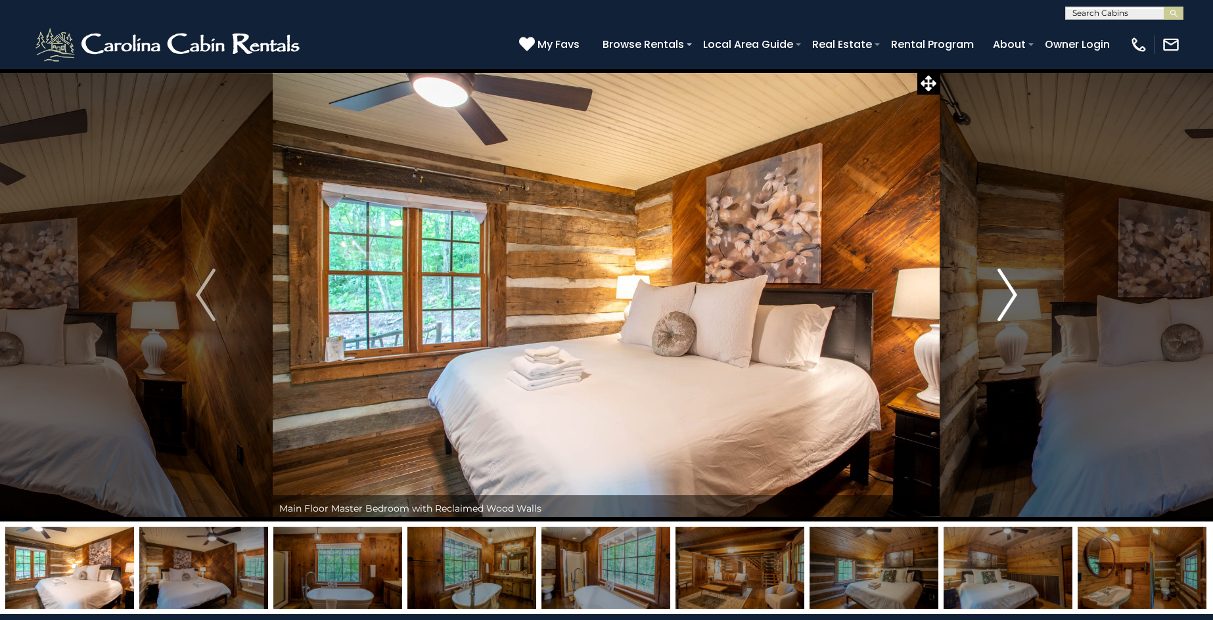
click at [1009, 295] on img "Next" at bounding box center [1008, 295] width 20 height 53
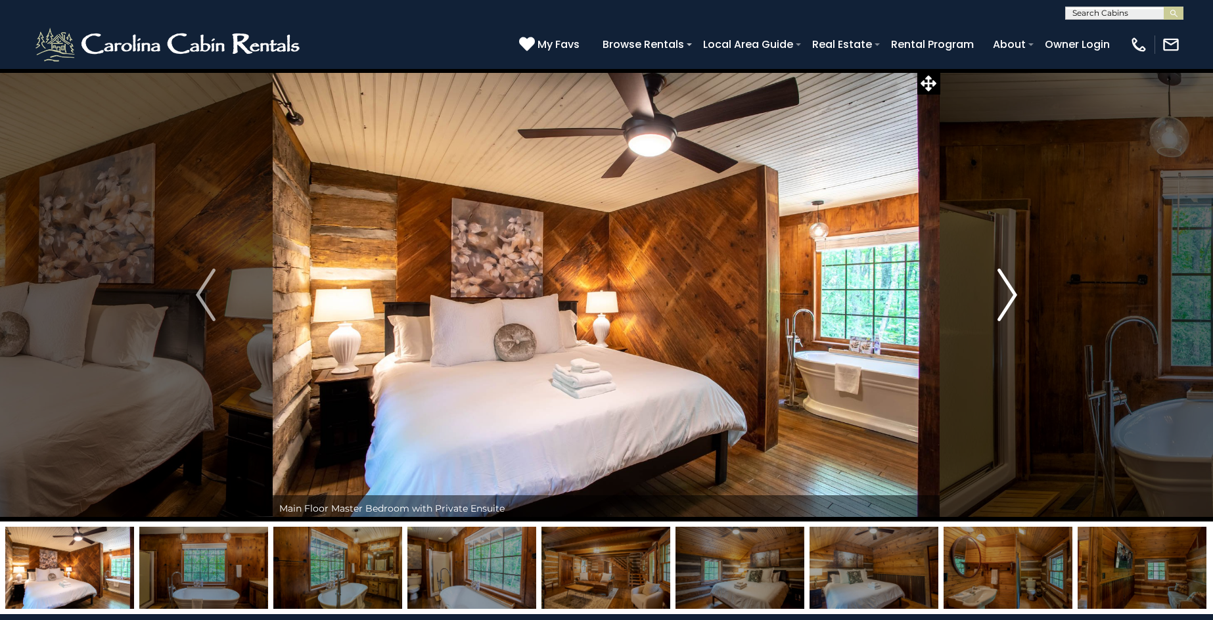
click at [1009, 295] on img "Next" at bounding box center [1008, 295] width 20 height 53
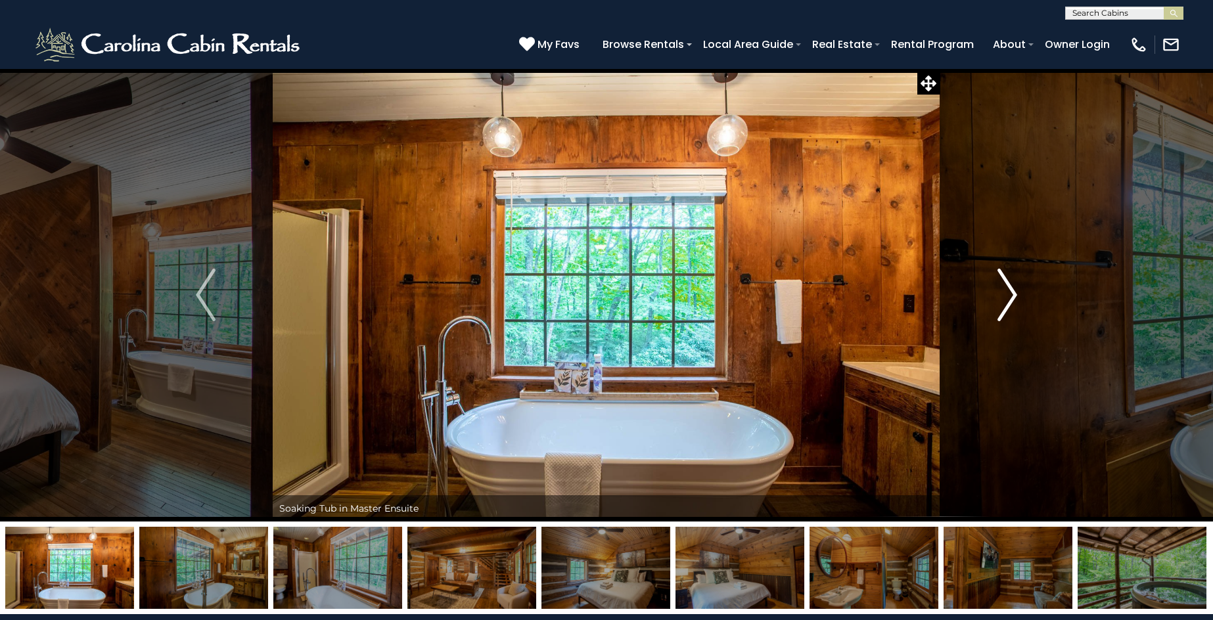
click at [1009, 295] on img "Next" at bounding box center [1008, 295] width 20 height 53
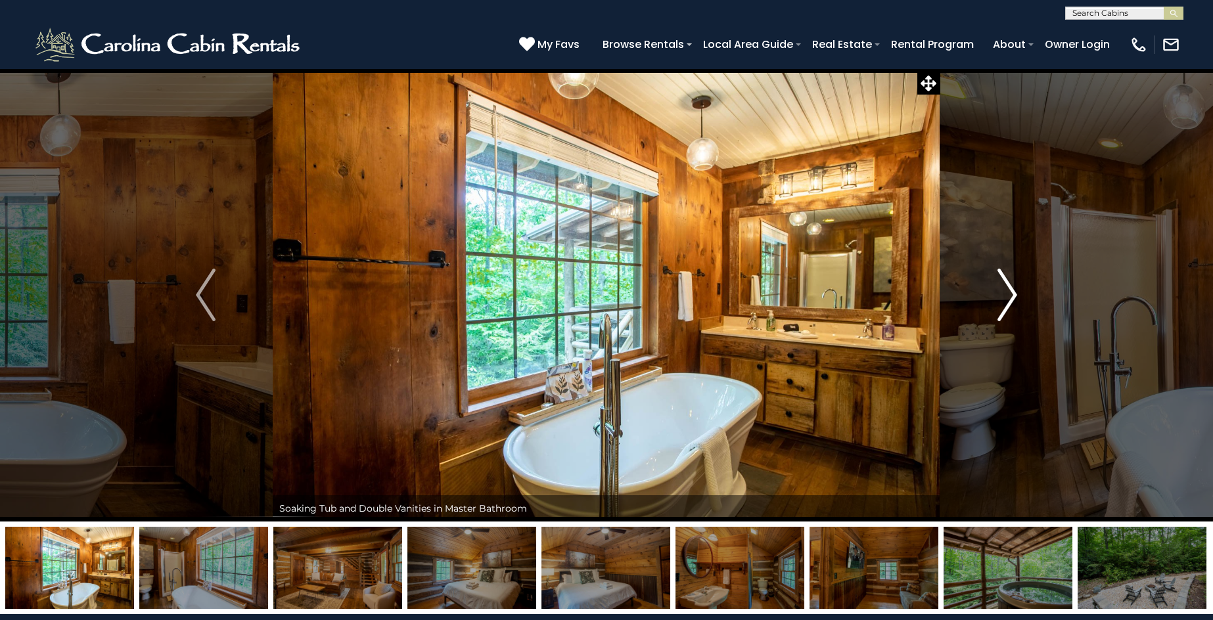
click at [1009, 295] on img "Next" at bounding box center [1008, 295] width 20 height 53
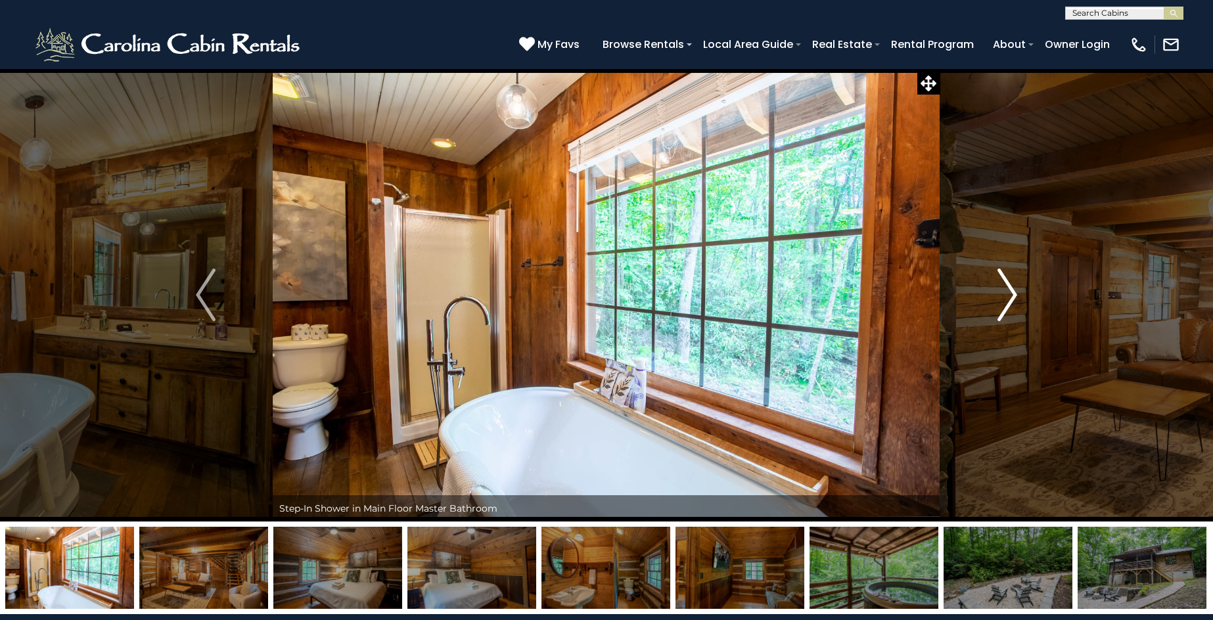
click at [1009, 295] on img "Next" at bounding box center [1008, 295] width 20 height 53
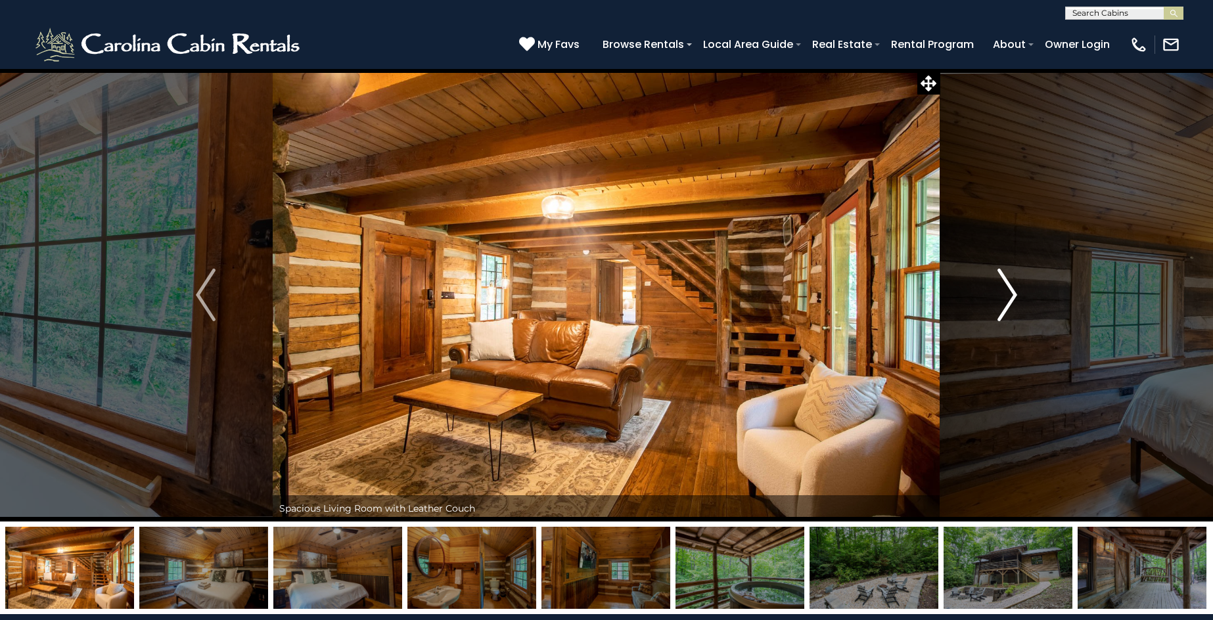
click at [1009, 295] on img "Next" at bounding box center [1008, 295] width 20 height 53
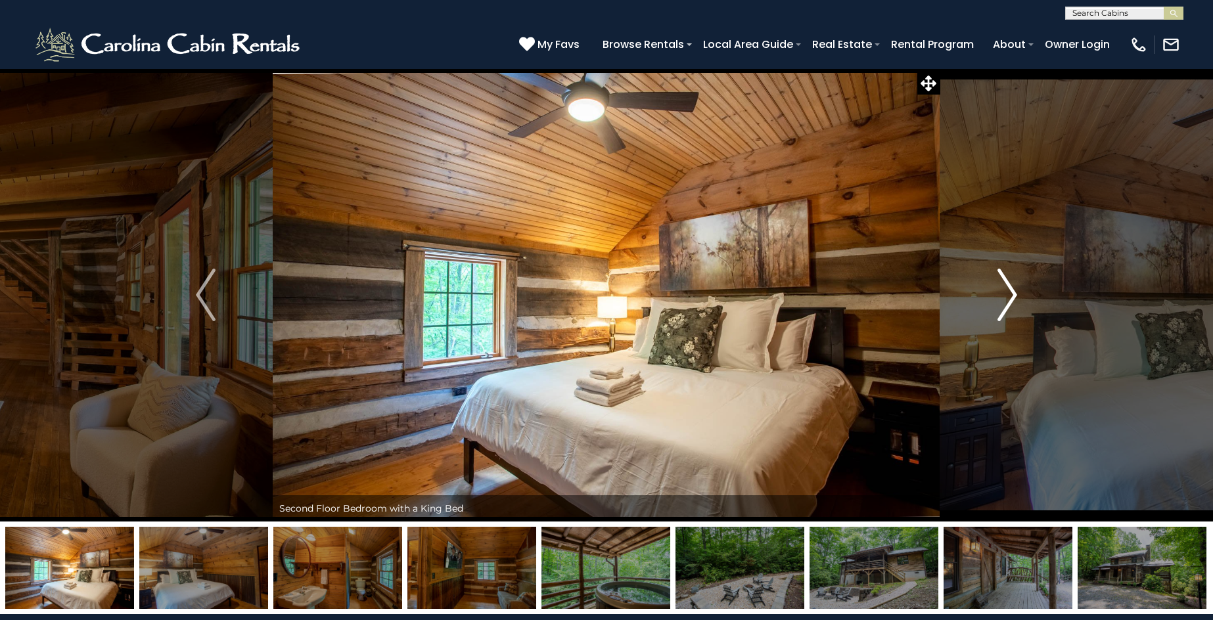
click at [1009, 295] on img "Next" at bounding box center [1008, 295] width 20 height 53
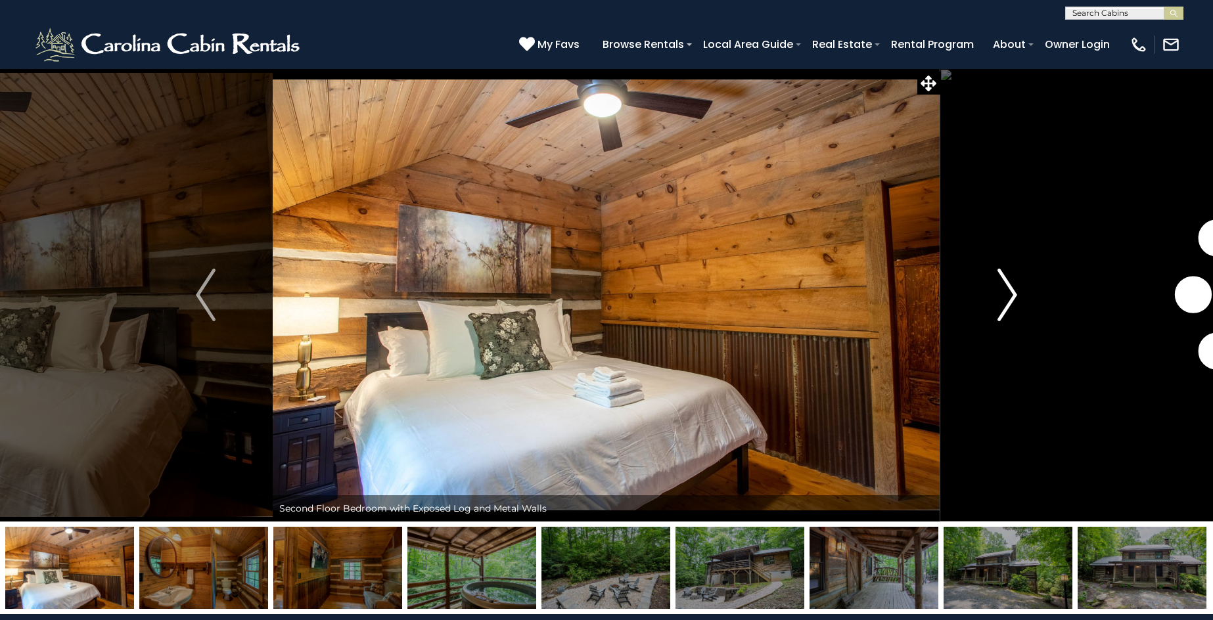
click at [1009, 295] on img "Next" at bounding box center [1008, 295] width 20 height 53
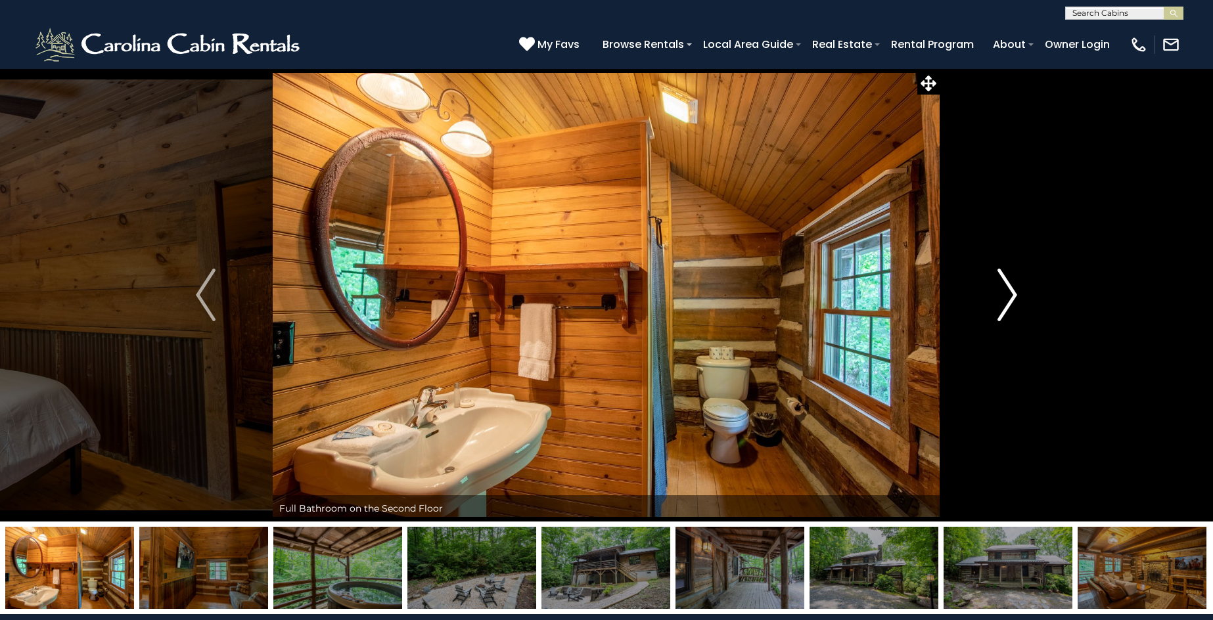
click at [1009, 295] on img "Next" at bounding box center [1008, 295] width 20 height 53
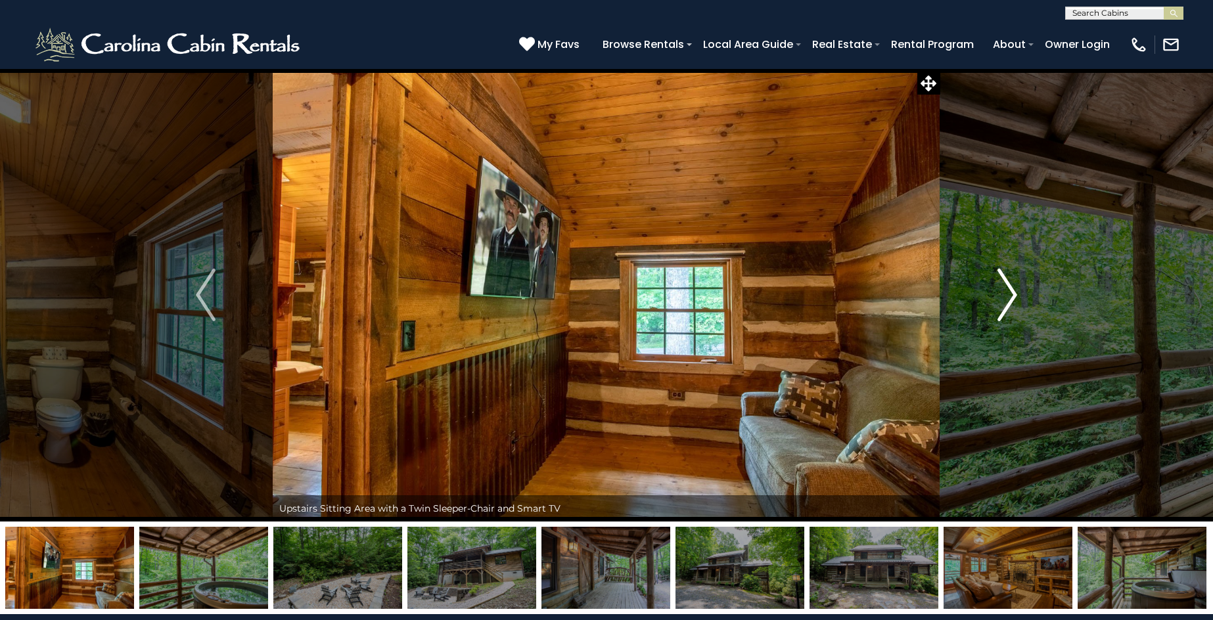
click at [1009, 295] on img "Next" at bounding box center [1008, 295] width 20 height 53
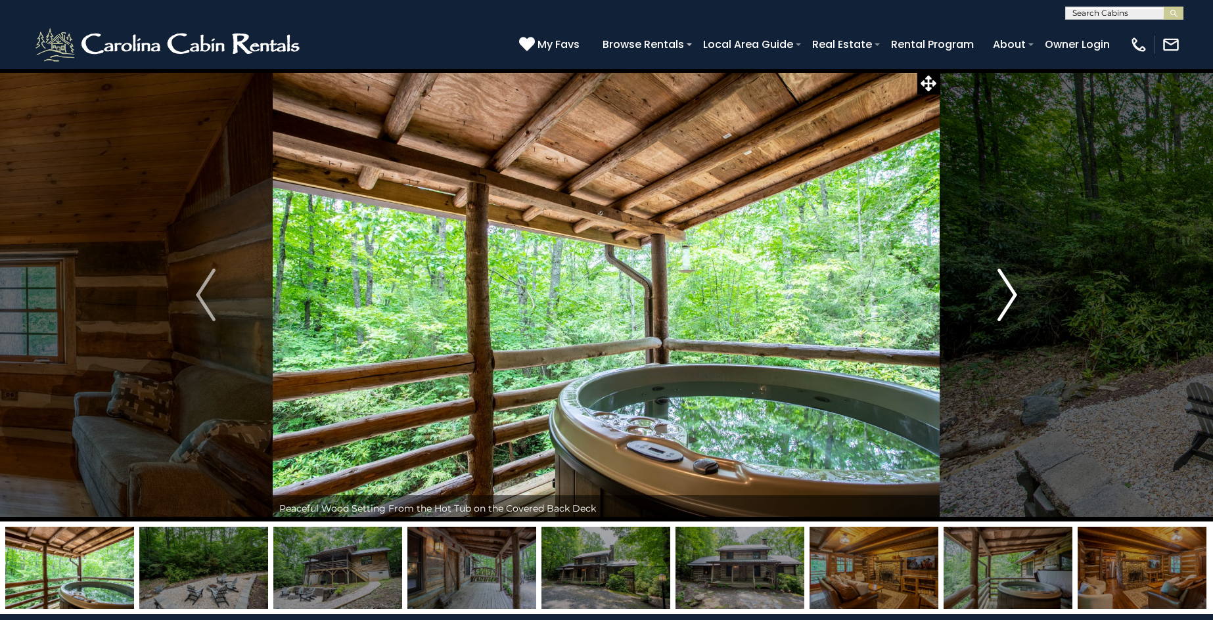
click at [1009, 295] on img "Next" at bounding box center [1008, 295] width 20 height 53
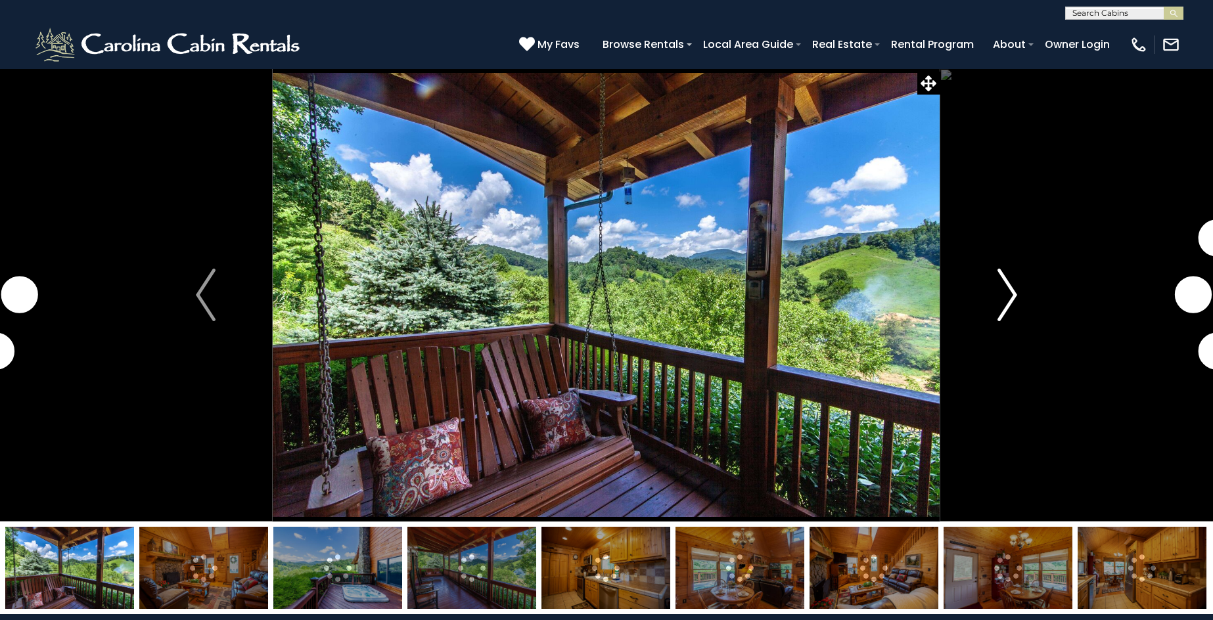
click at [1023, 298] on button "Next" at bounding box center [1007, 294] width 134 height 453
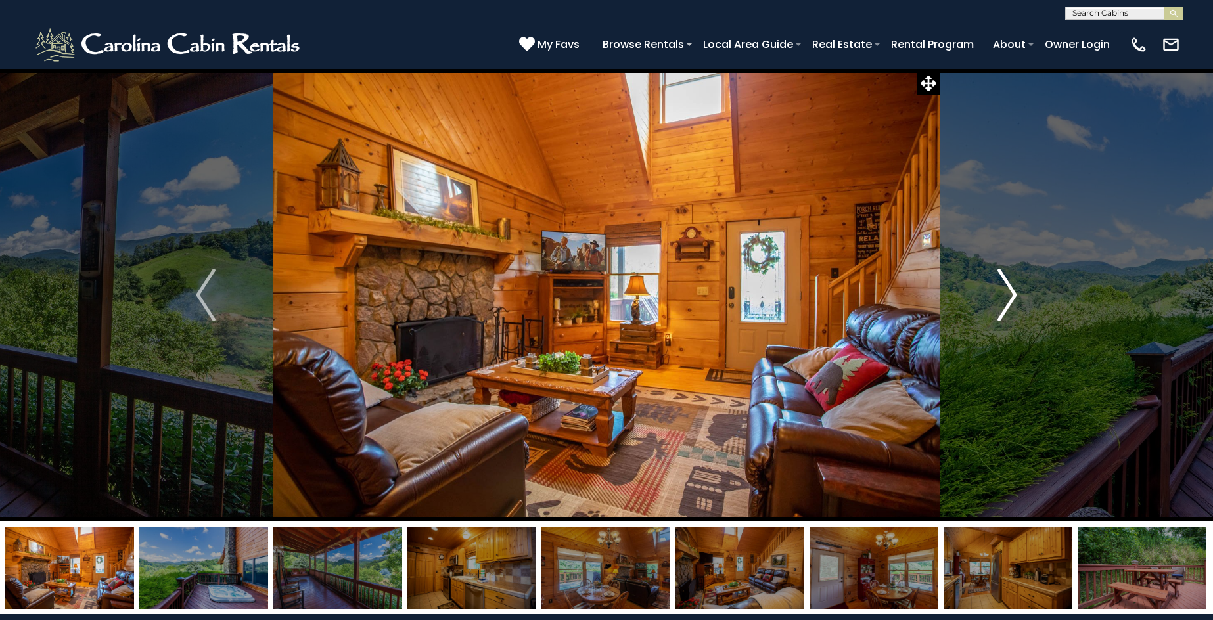
click at [1011, 298] on img "Next" at bounding box center [1008, 295] width 20 height 53
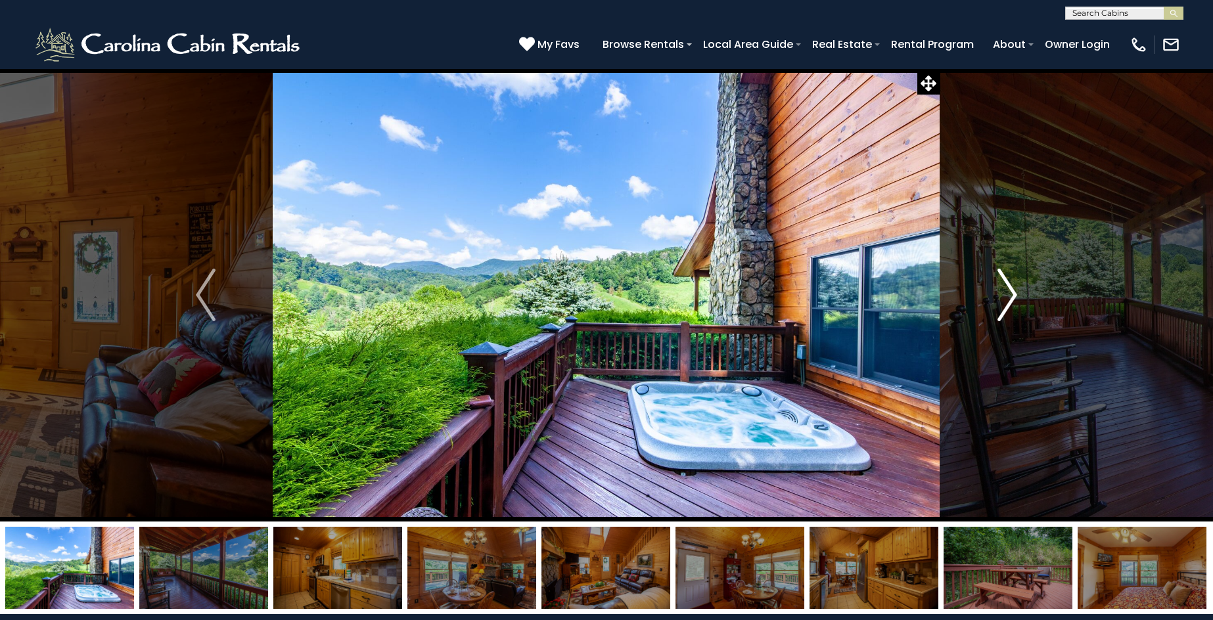
click at [1011, 298] on img "Next" at bounding box center [1008, 295] width 20 height 53
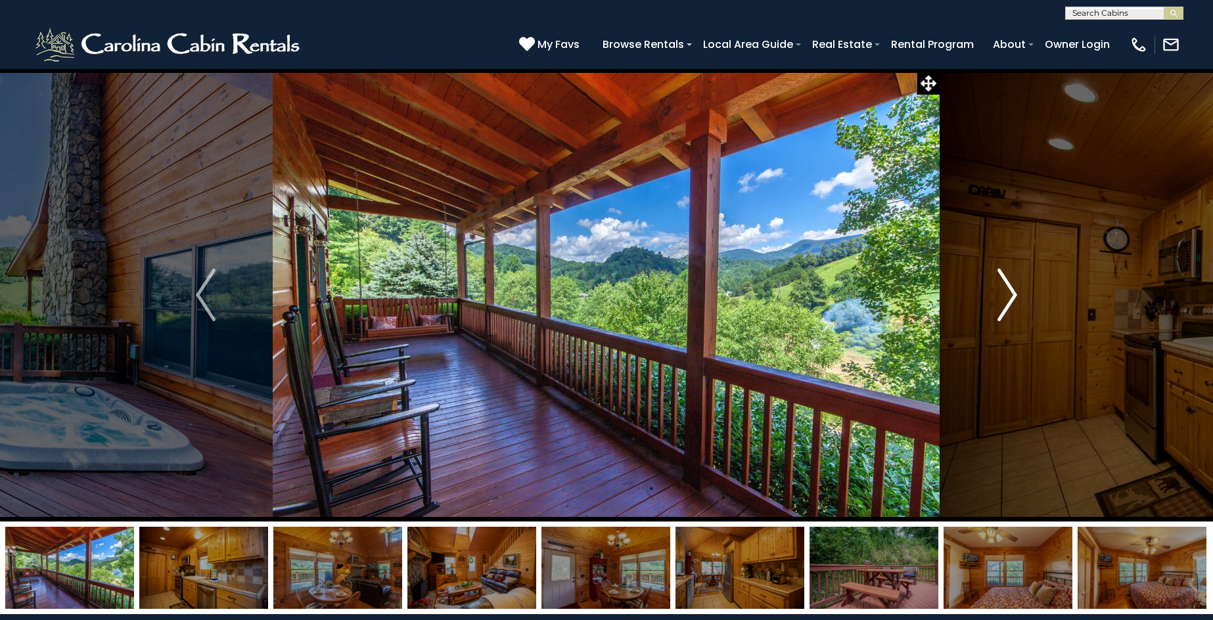
click at [1011, 298] on img "Next" at bounding box center [1008, 295] width 20 height 53
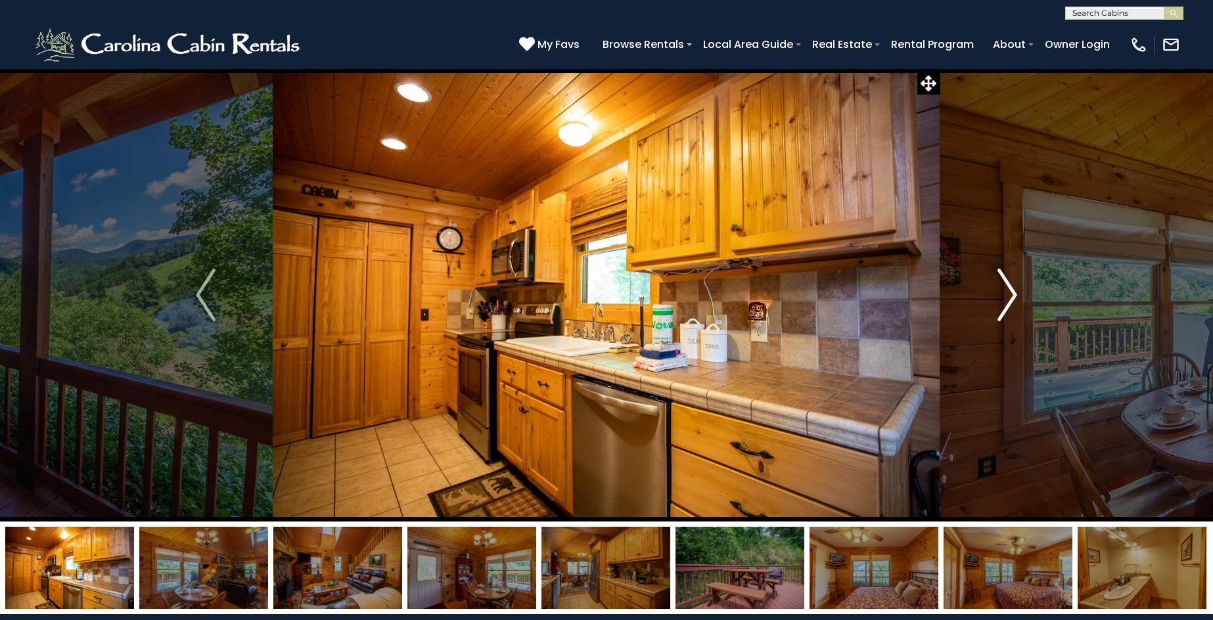
click at [1011, 298] on img "Next" at bounding box center [1008, 295] width 20 height 53
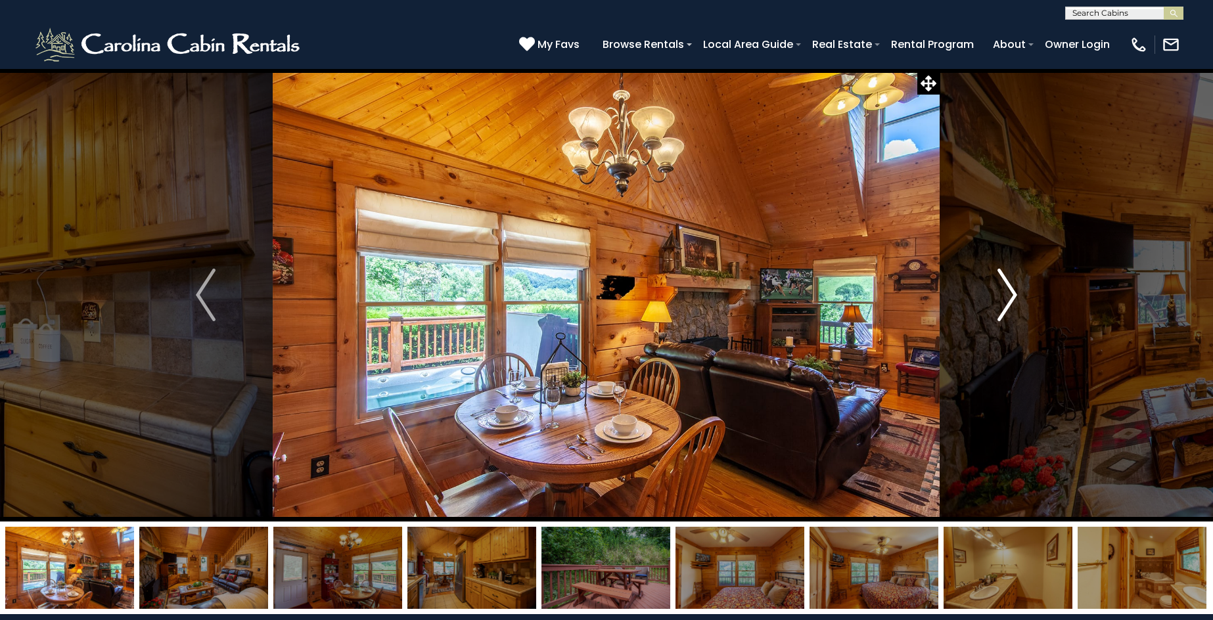
click at [1011, 298] on img "Next" at bounding box center [1008, 295] width 20 height 53
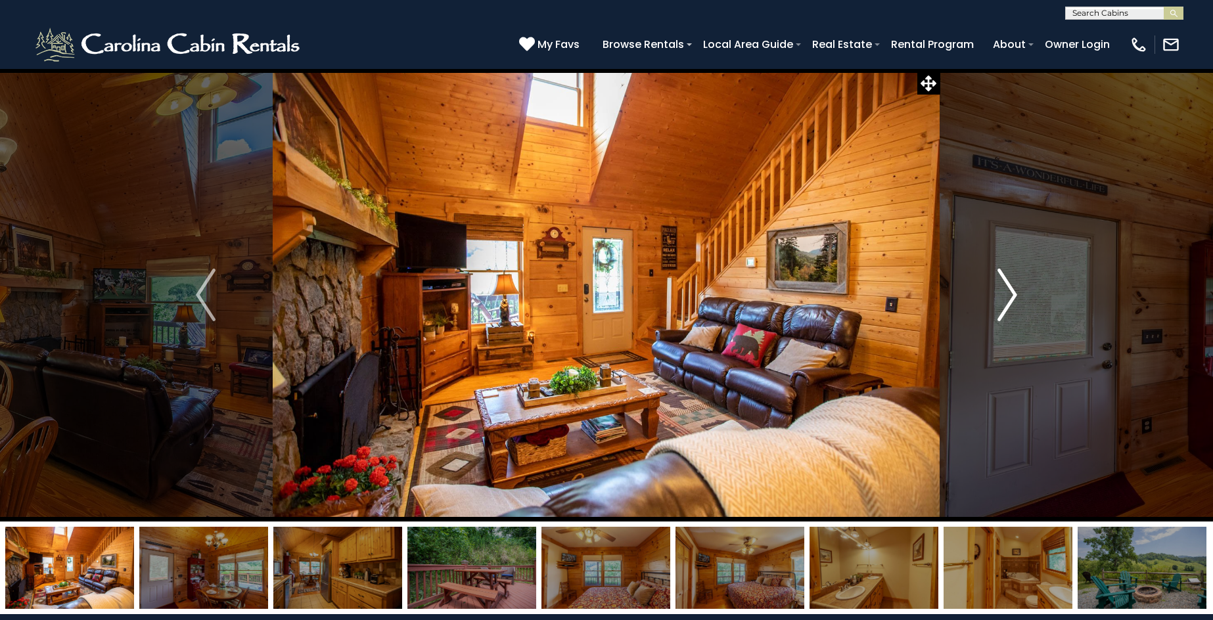
click at [1011, 298] on img "Next" at bounding box center [1008, 295] width 20 height 53
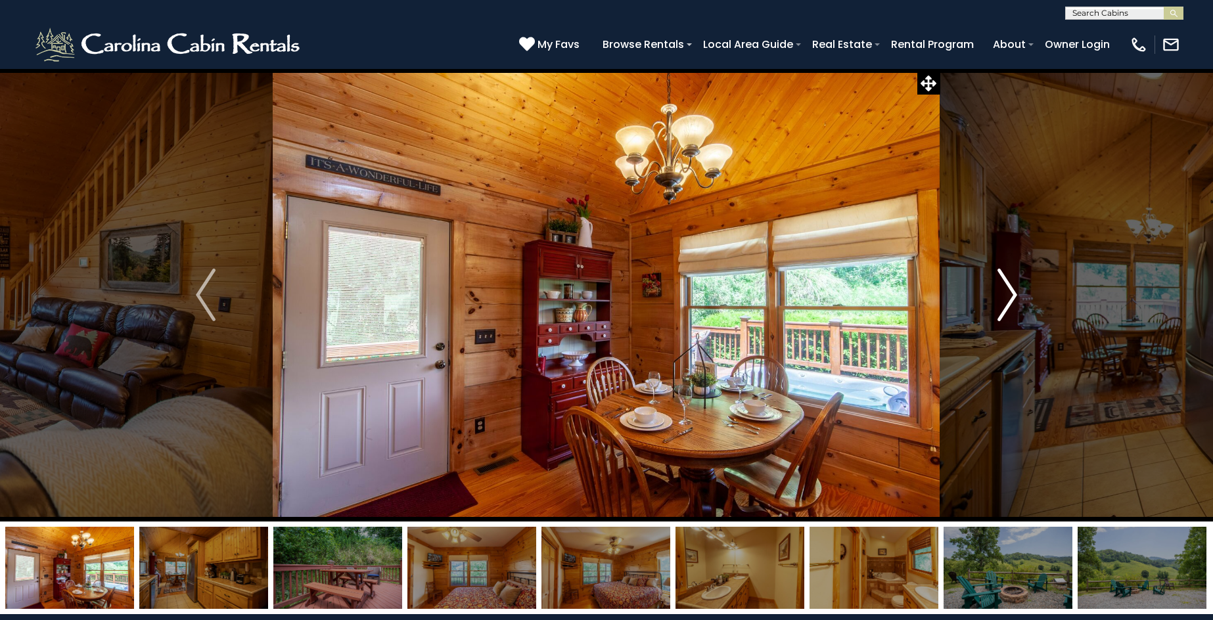
click at [1011, 298] on img "Next" at bounding box center [1008, 295] width 20 height 53
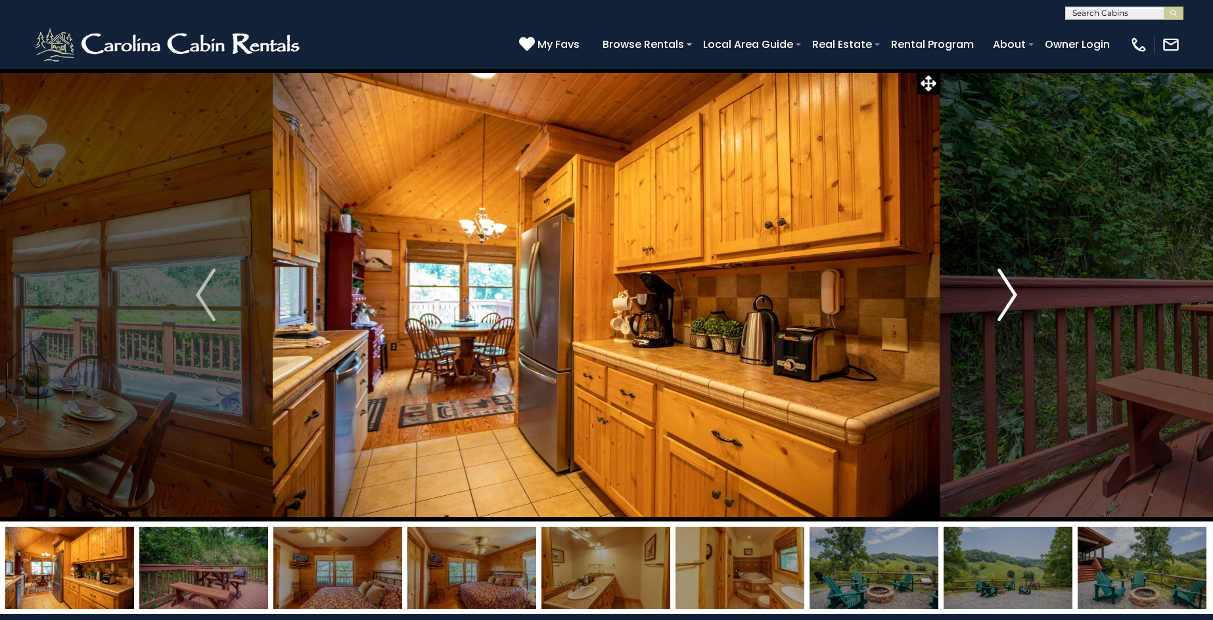
click at [1011, 298] on img "Next" at bounding box center [1008, 295] width 20 height 53
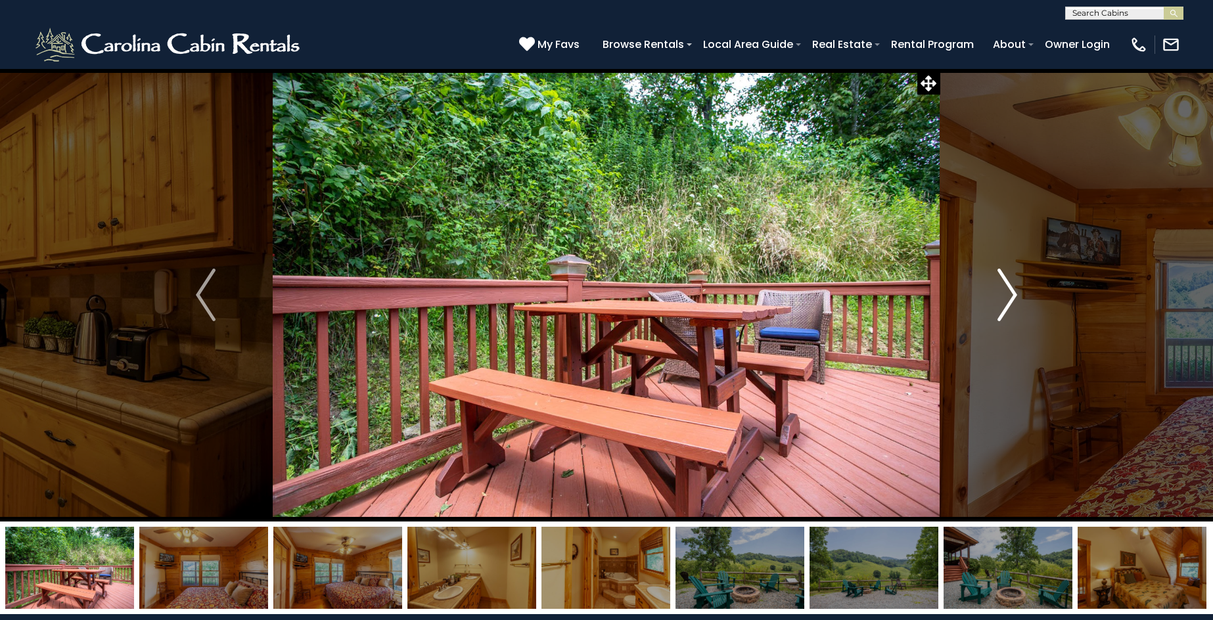
click at [1011, 298] on img "Next" at bounding box center [1008, 295] width 20 height 53
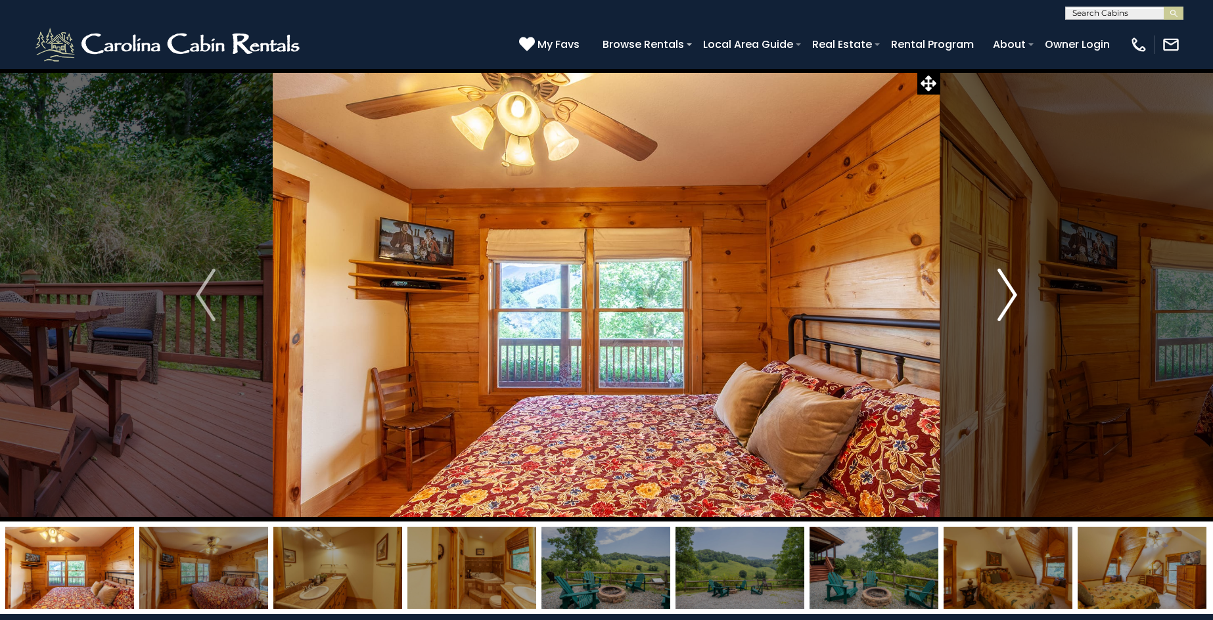
click at [1011, 298] on img "Next" at bounding box center [1008, 295] width 20 height 53
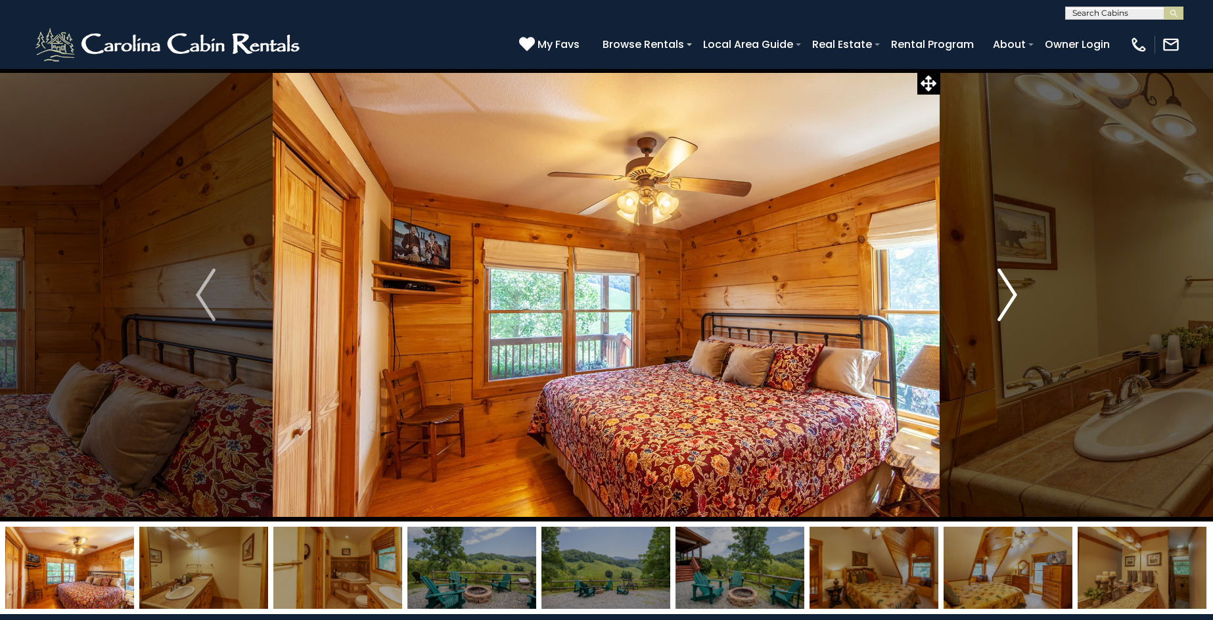
click at [1011, 298] on img "Next" at bounding box center [1008, 295] width 20 height 53
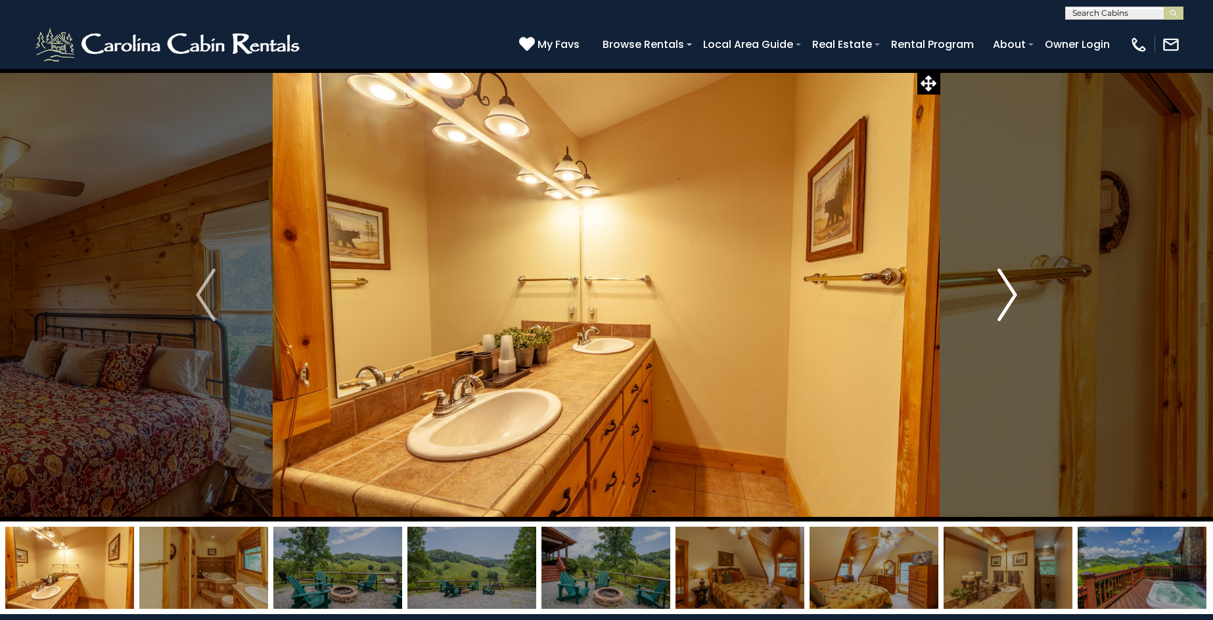
click at [1011, 298] on img "Next" at bounding box center [1008, 295] width 20 height 53
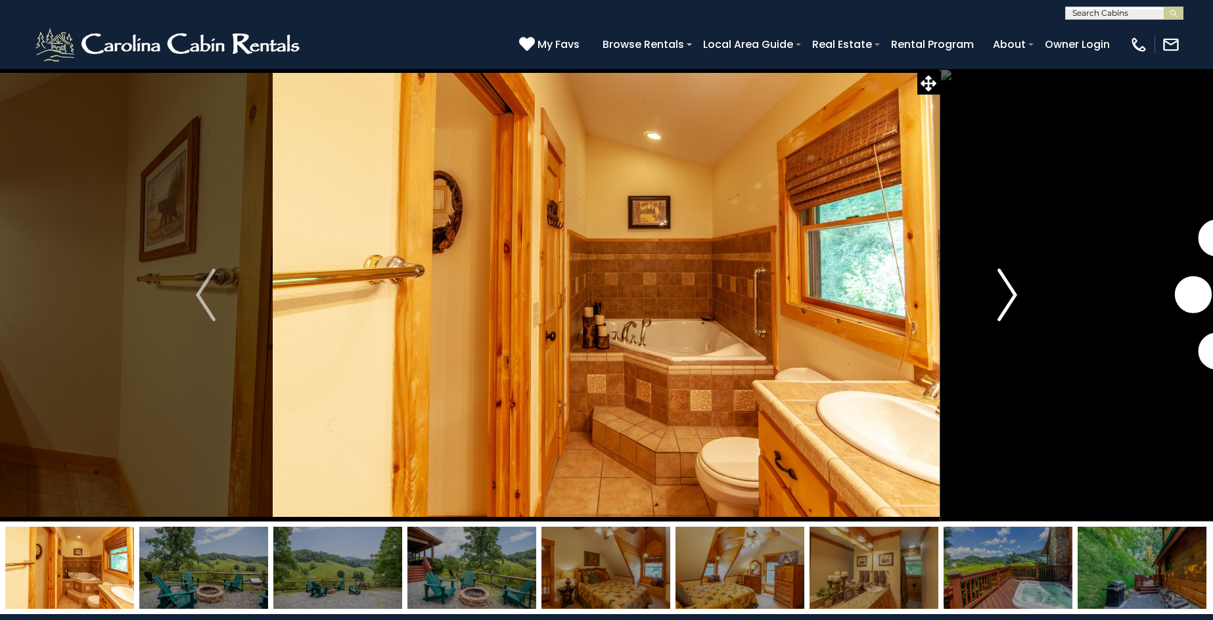
click at [1011, 298] on img "Next" at bounding box center [1008, 295] width 20 height 53
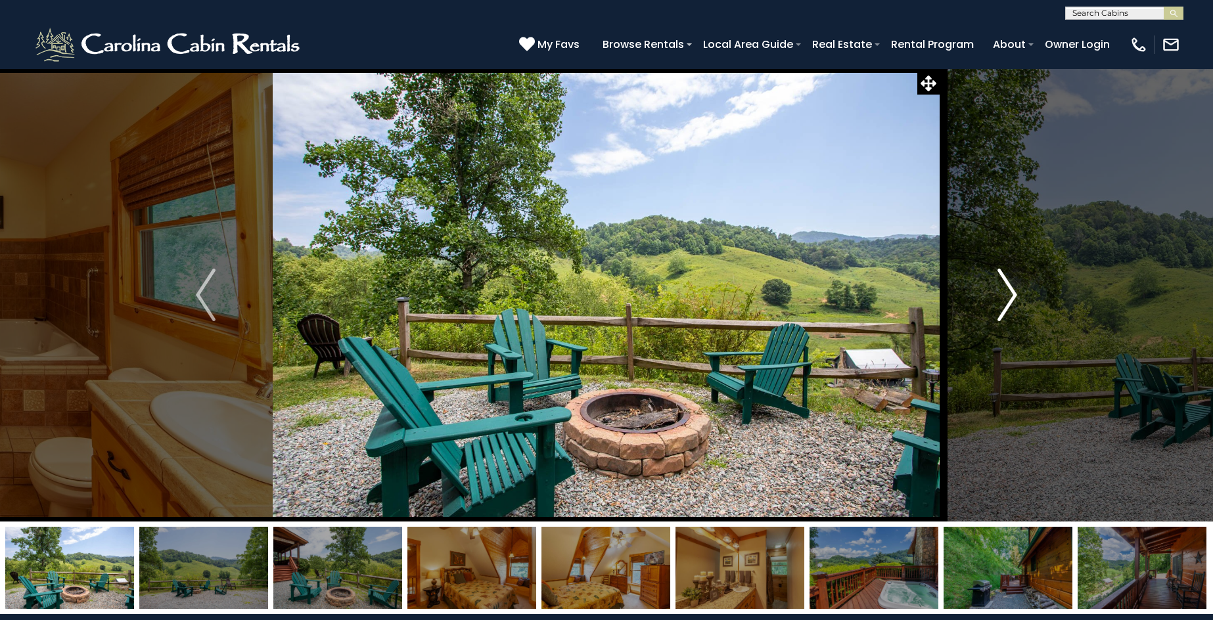
click at [1011, 298] on img "Next" at bounding box center [1008, 295] width 20 height 53
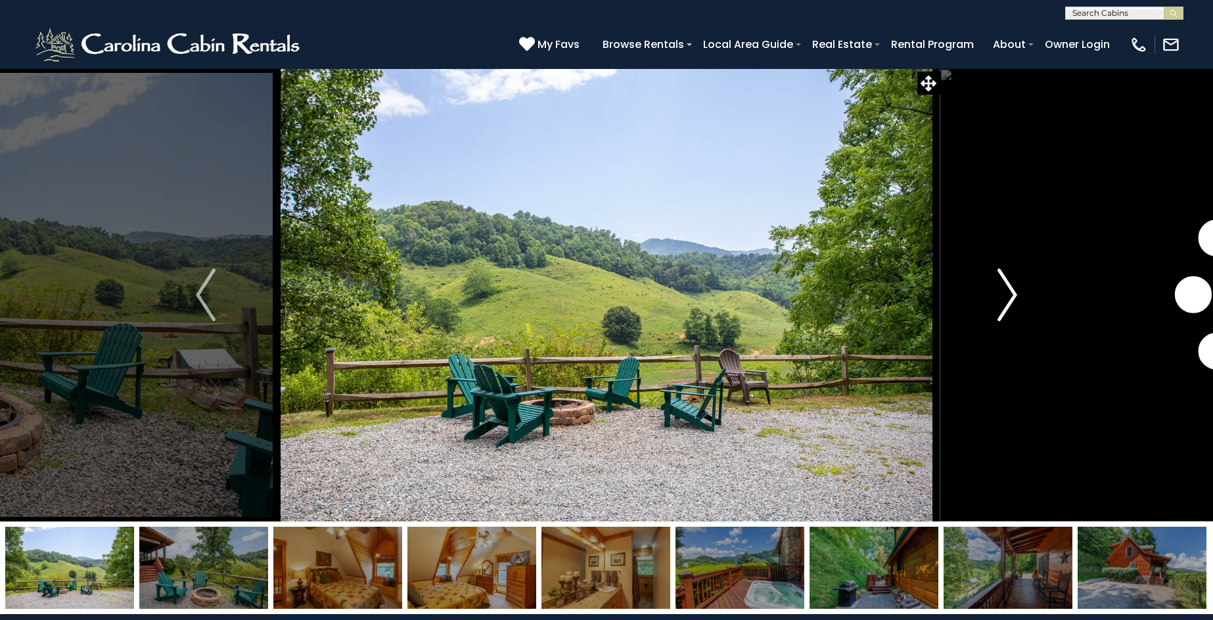
click at [1011, 298] on img "Next" at bounding box center [1008, 295] width 20 height 53
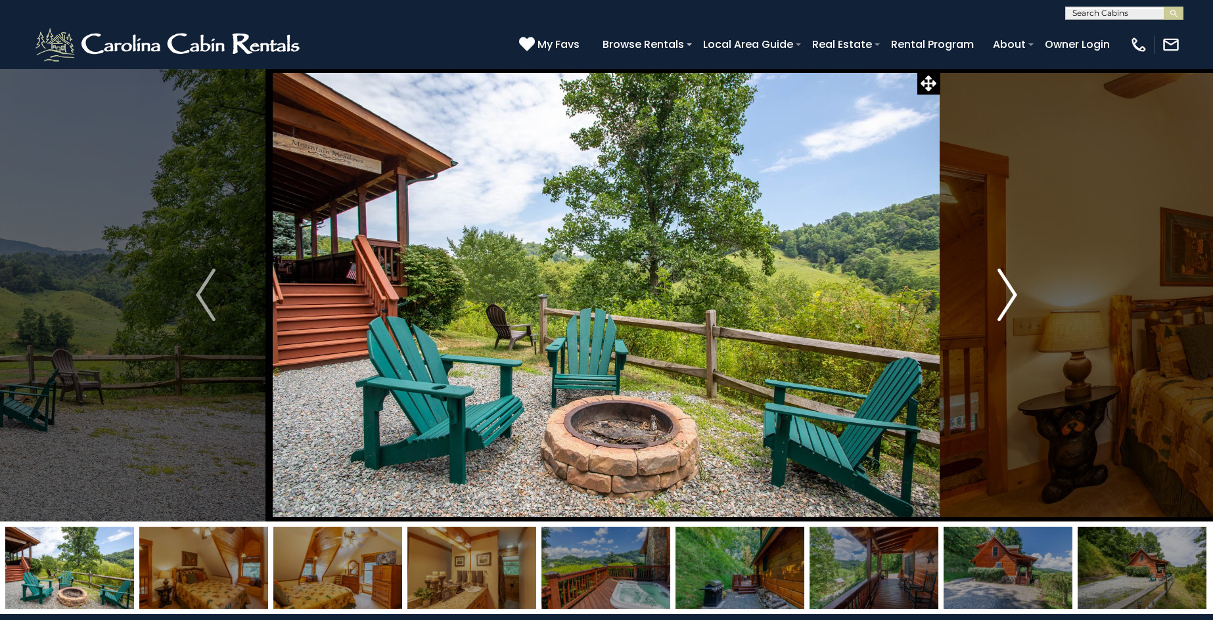
click at [1011, 298] on img "Next" at bounding box center [1008, 295] width 20 height 53
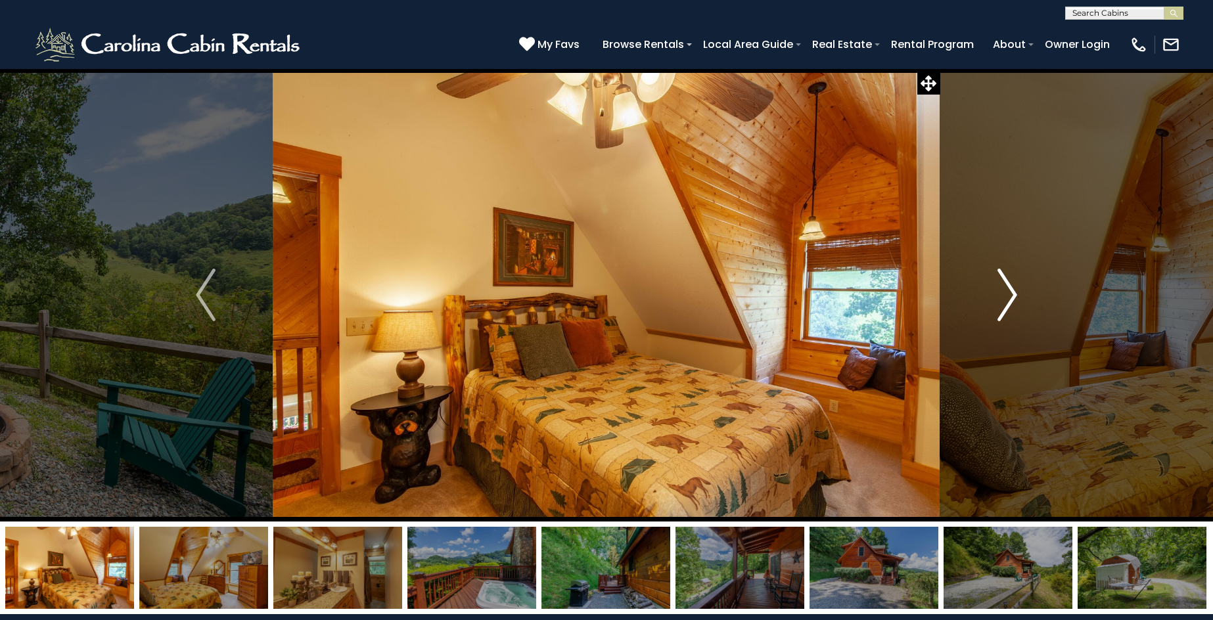
click at [1011, 298] on img "Next" at bounding box center [1008, 295] width 20 height 53
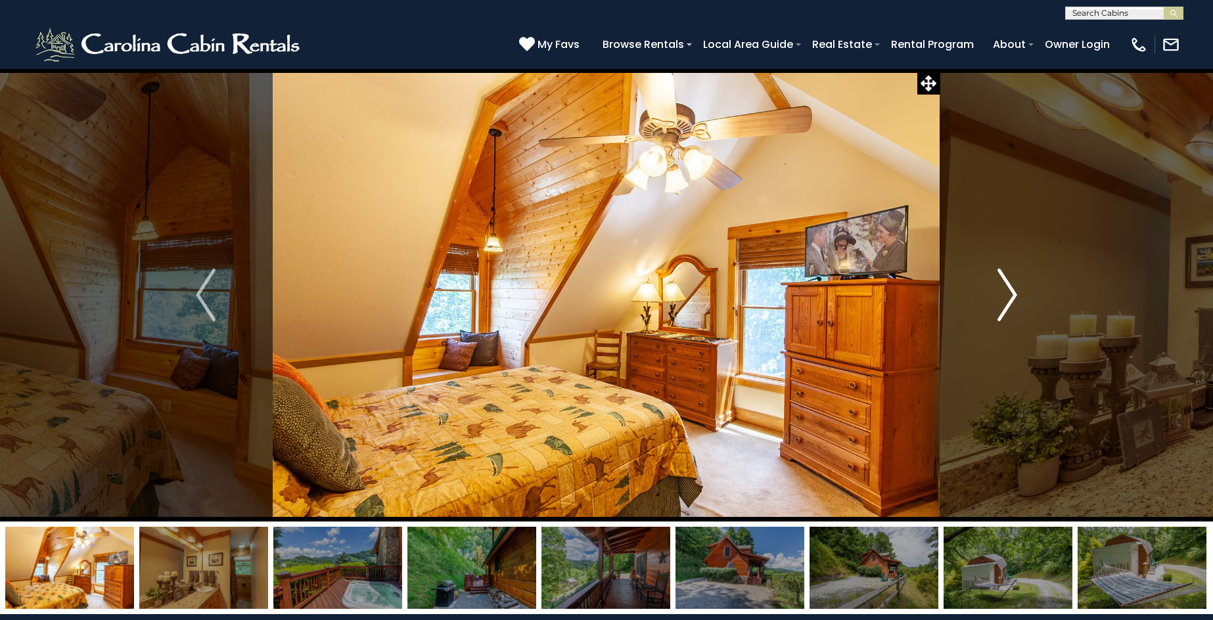
click at [1011, 298] on img "Next" at bounding box center [1008, 295] width 20 height 53
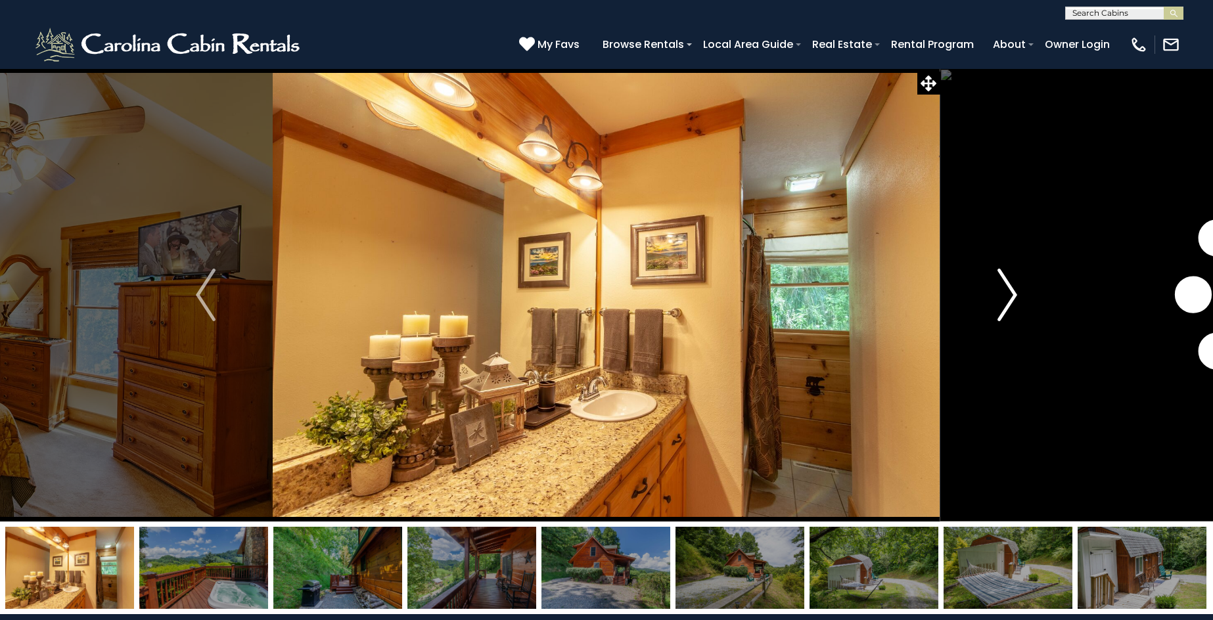
click at [1011, 298] on img "Next" at bounding box center [1008, 295] width 20 height 53
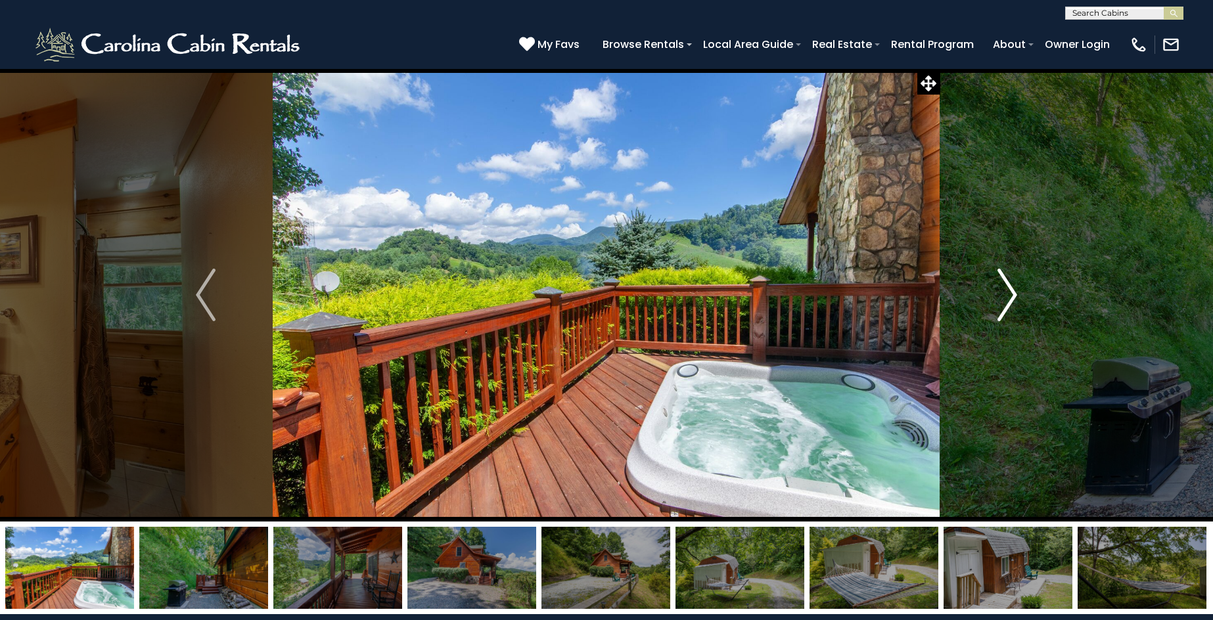
click at [1011, 298] on img "Next" at bounding box center [1008, 295] width 20 height 53
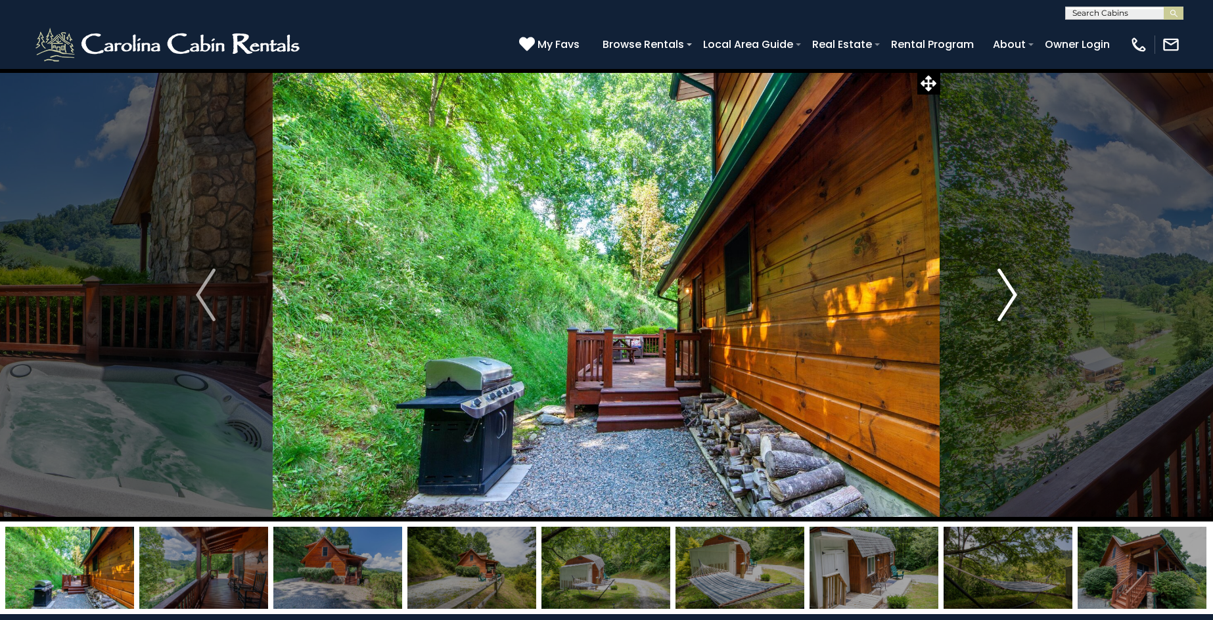
click at [1011, 298] on img "Next" at bounding box center [1008, 295] width 20 height 53
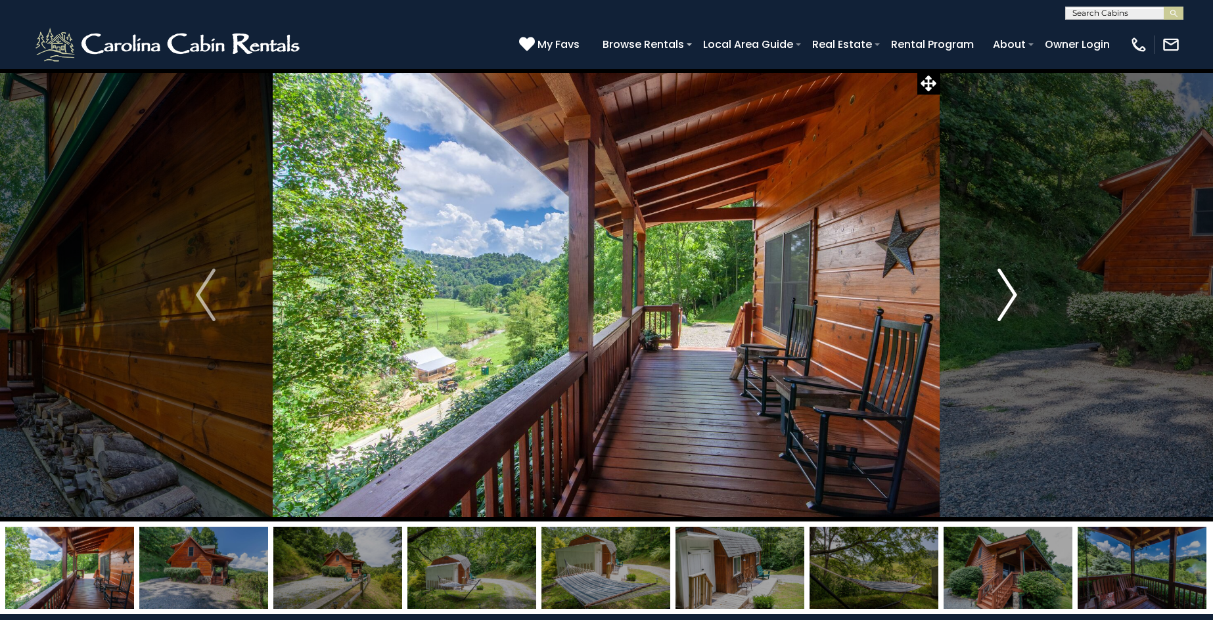
click at [1011, 298] on img "Next" at bounding box center [1008, 295] width 20 height 53
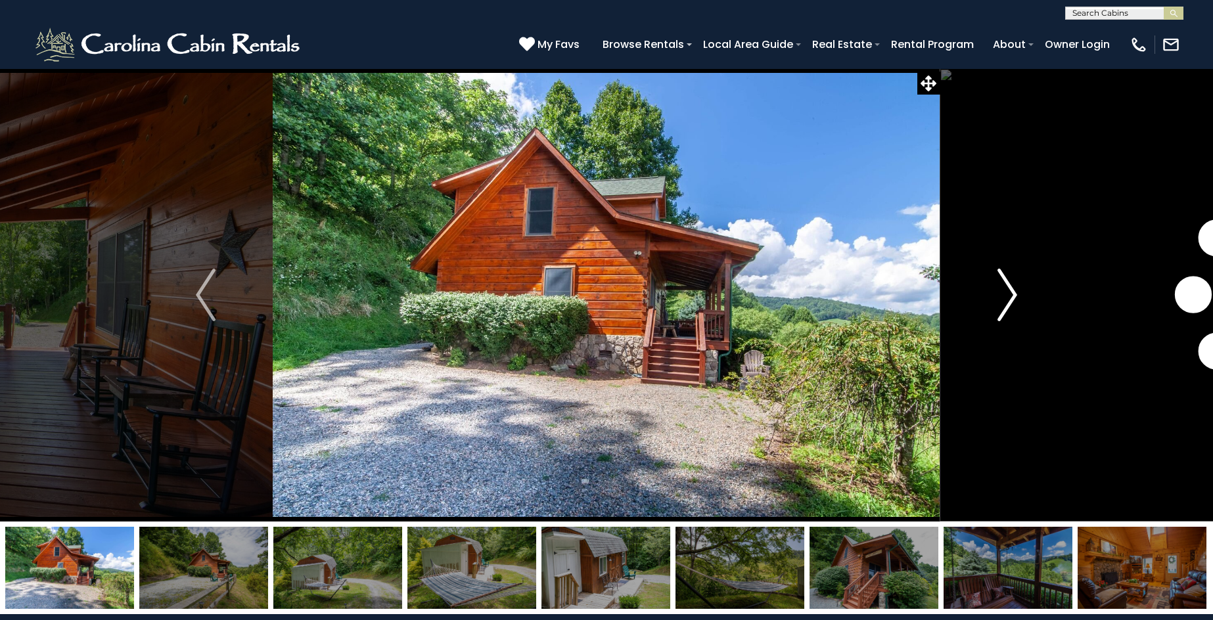
click at [1011, 298] on img "Next" at bounding box center [1008, 295] width 20 height 53
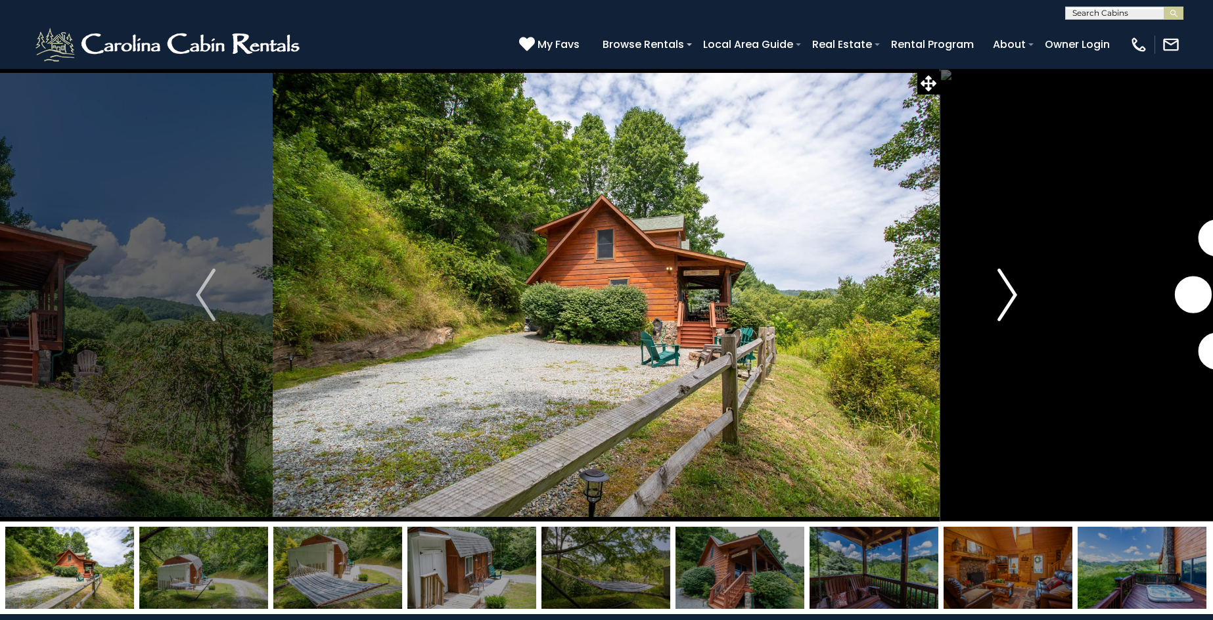
click at [1011, 298] on img "Next" at bounding box center [1008, 295] width 20 height 53
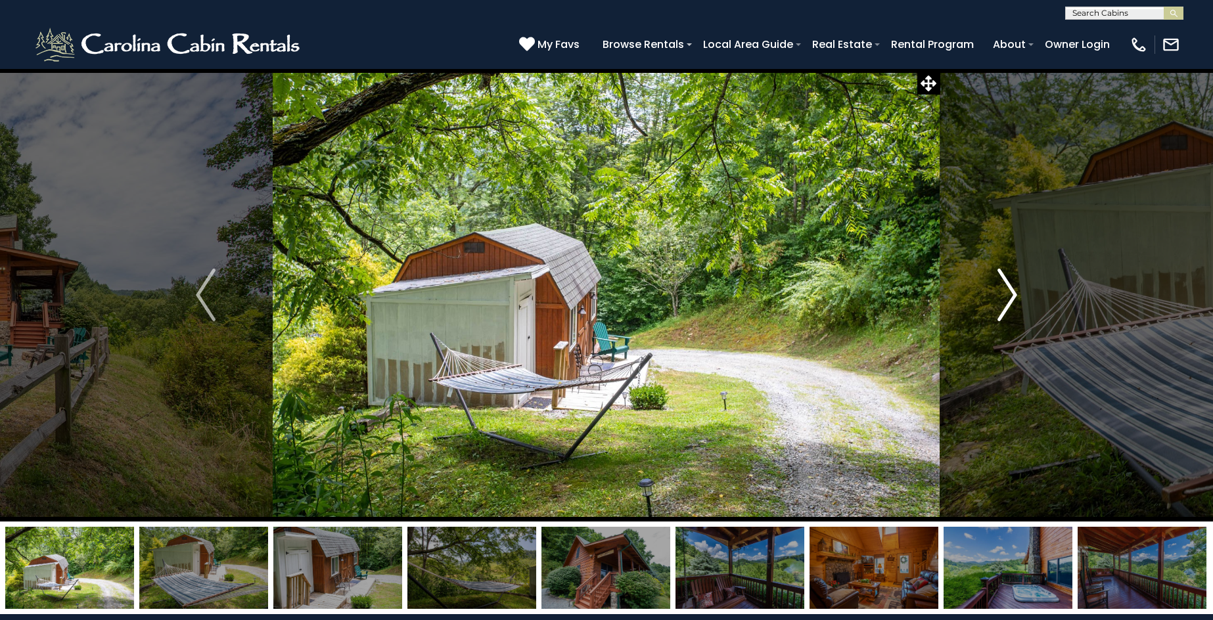
click at [1011, 298] on img "Next" at bounding box center [1008, 295] width 20 height 53
